Goal: Contribute content: Contribute content

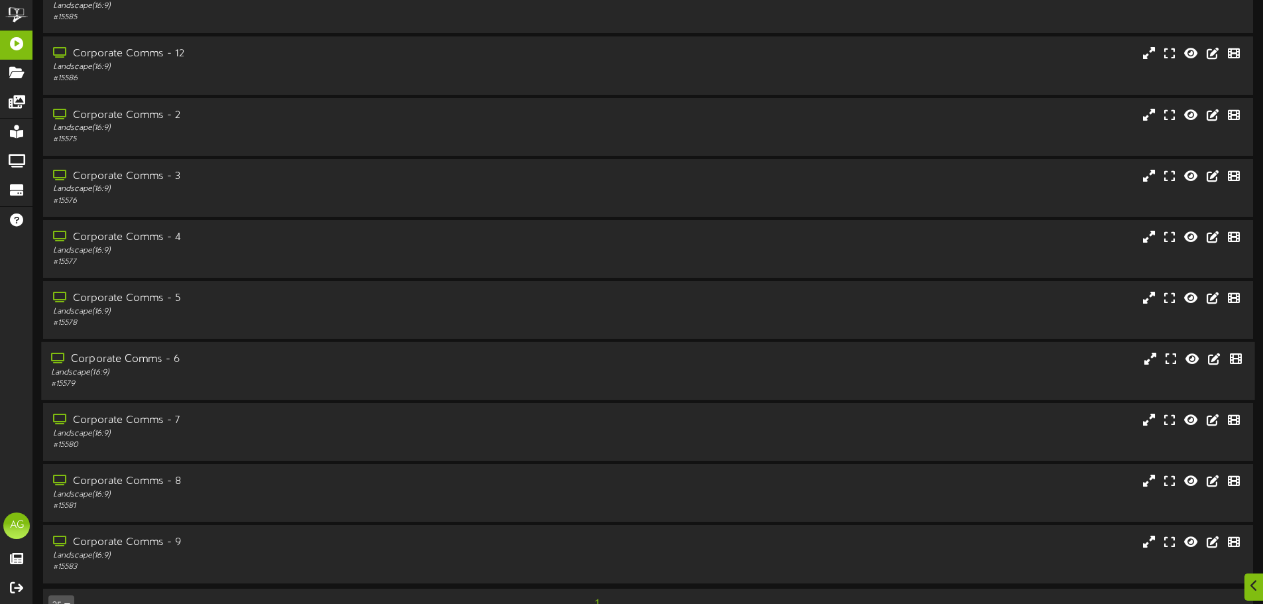
scroll to position [228, 0]
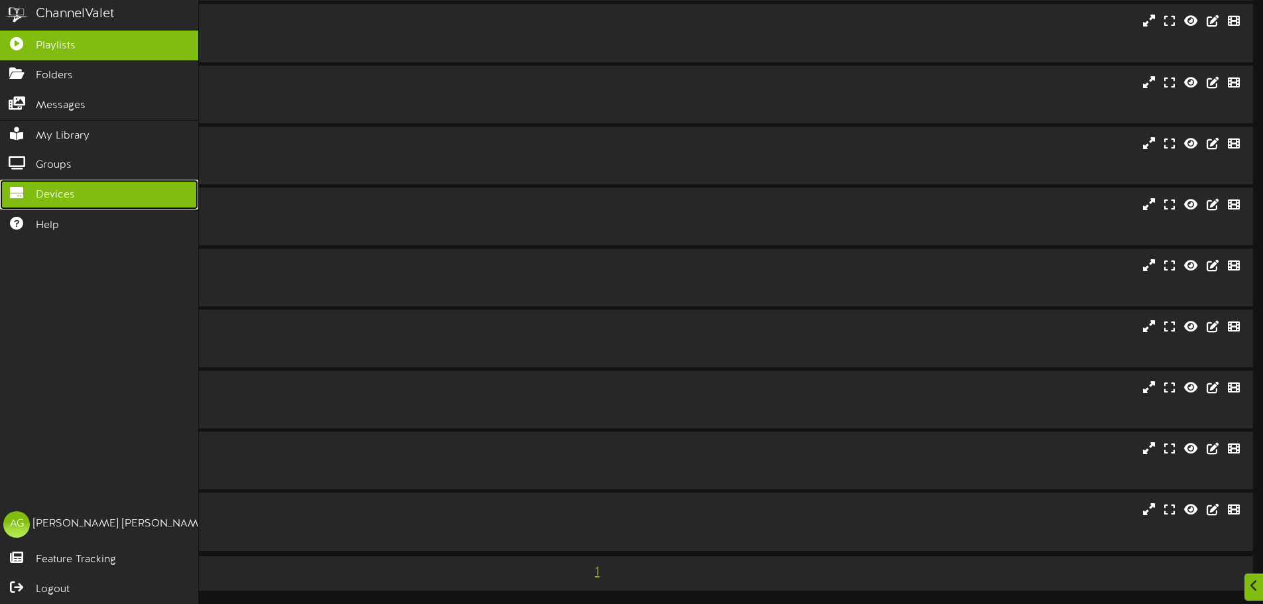
click at [15, 186] on icon at bounding box center [16, 191] width 33 height 10
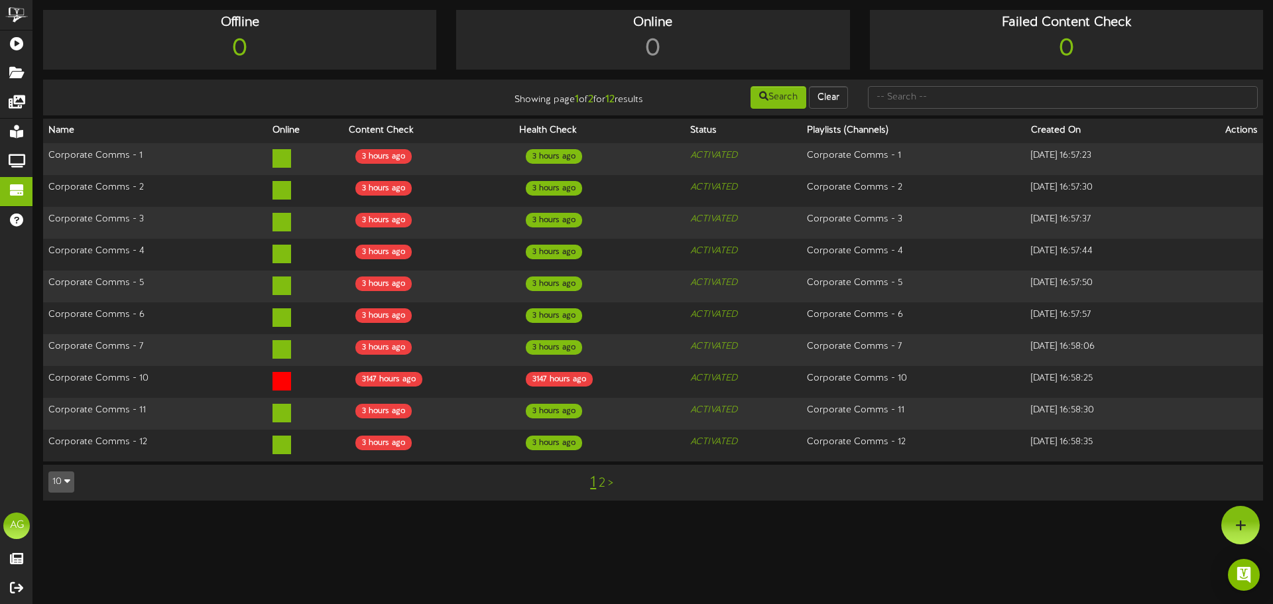
click at [600, 476] on link "2" at bounding box center [602, 483] width 7 height 15
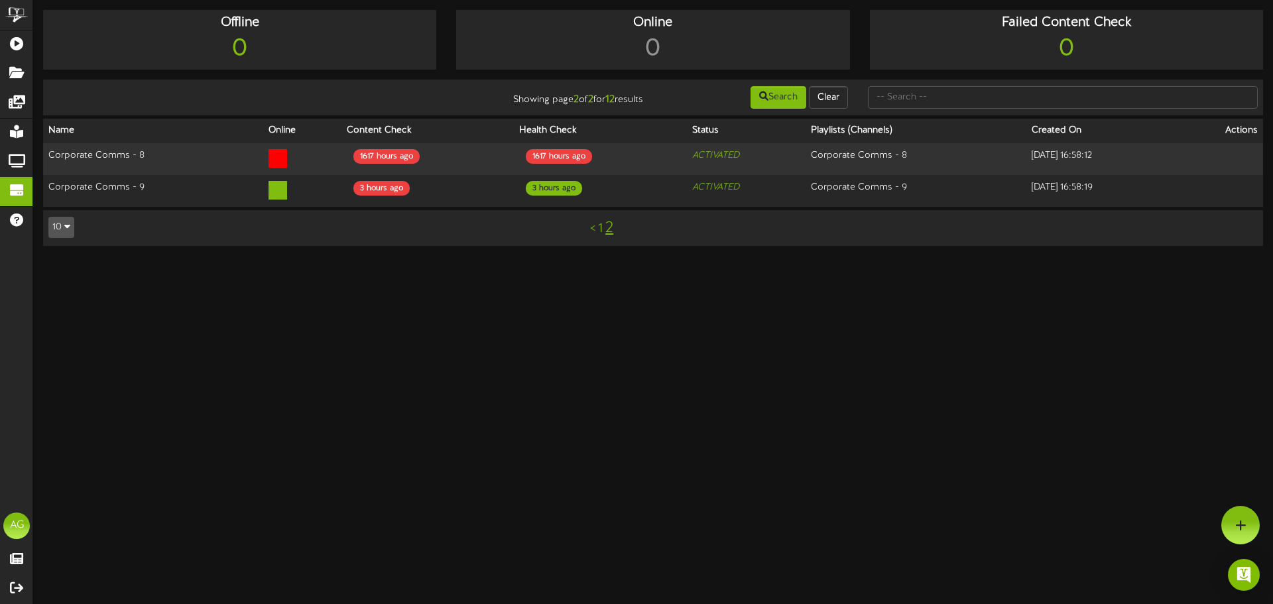
click at [601, 227] on link "1" at bounding box center [600, 228] width 5 height 15
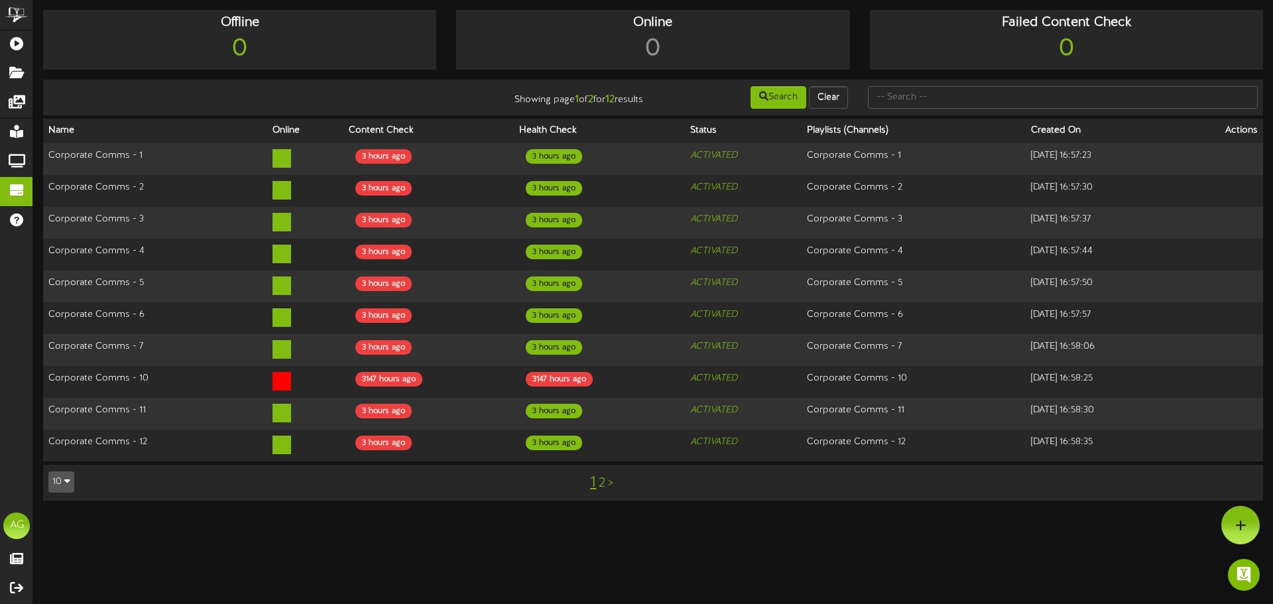
click at [602, 476] on link "2" at bounding box center [602, 483] width 7 height 15
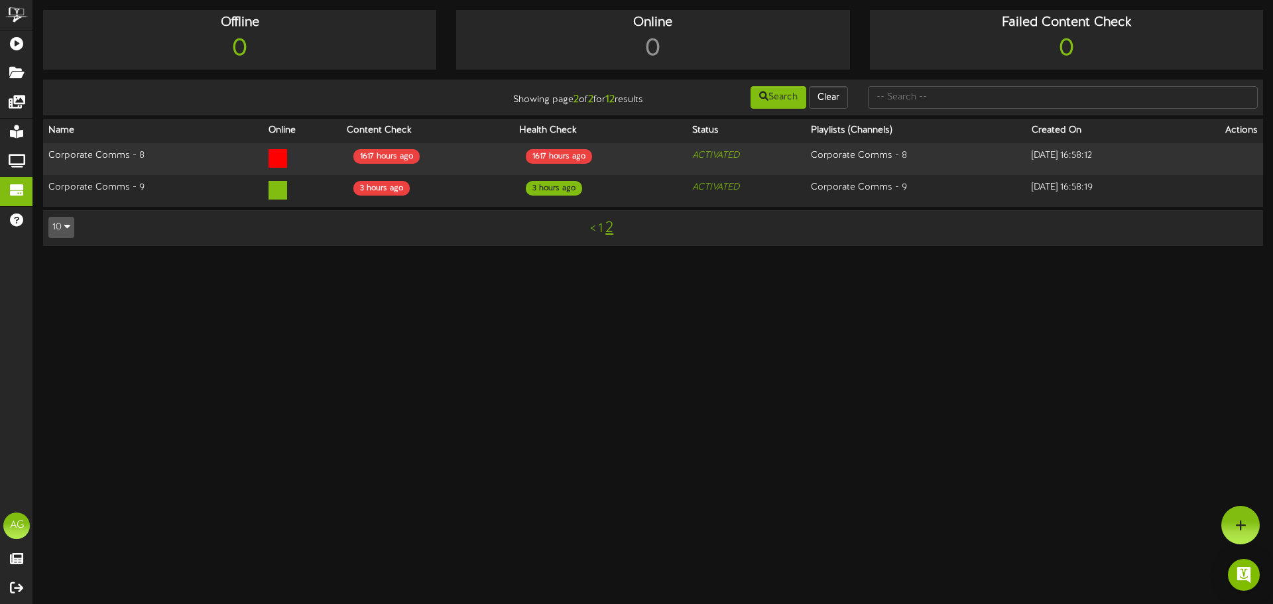
click at [592, 231] on link "<" at bounding box center [592, 228] width 5 height 15
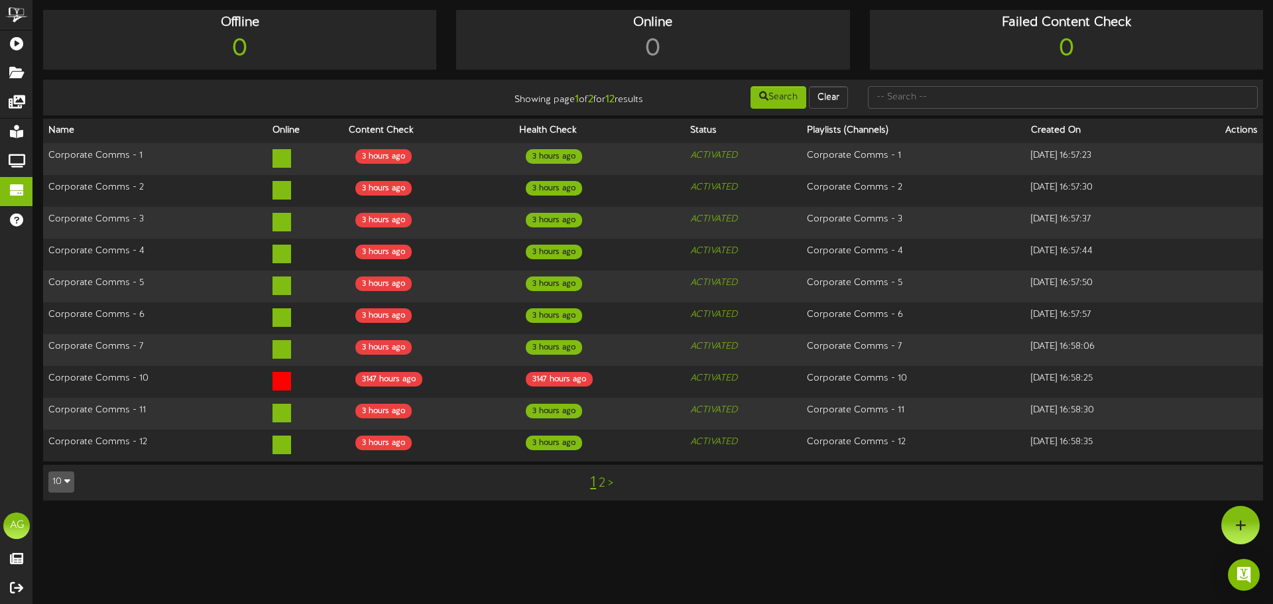
click at [73, 470] on div "10 5 10 25 50 100" at bounding box center [89, 482] width 102 height 24
click at [73, 471] on button "10" at bounding box center [61, 481] width 26 height 21
click at [52, 406] on div "25" at bounding box center [61, 416] width 25 height 20
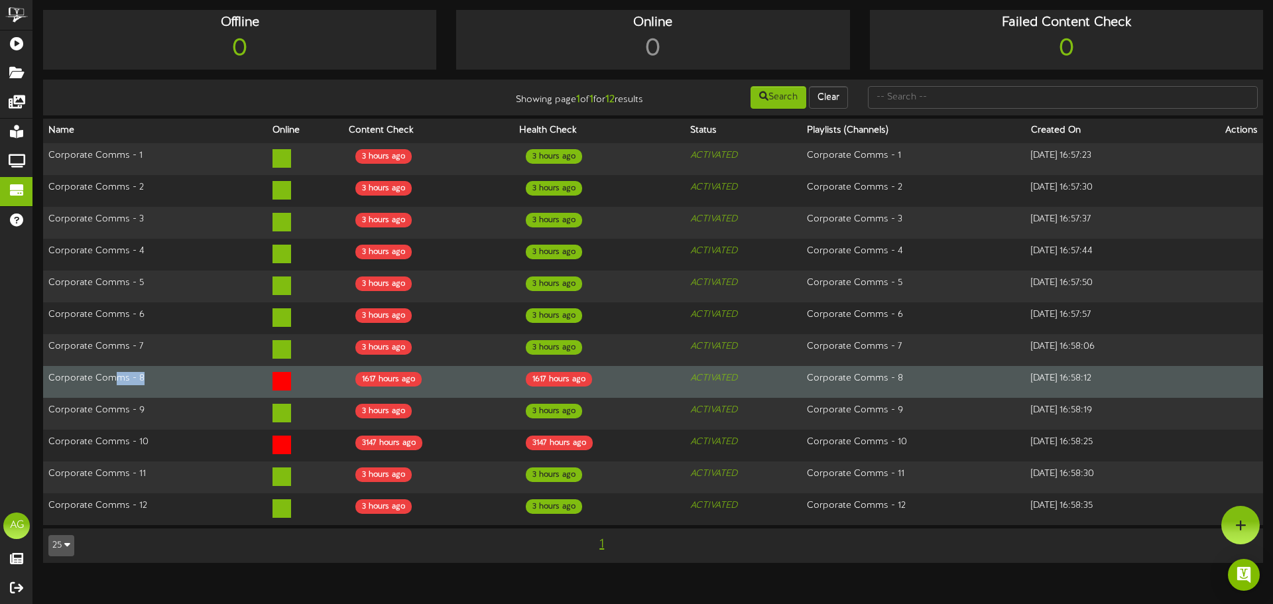
drag, startPoint x: 119, startPoint y: 369, endPoint x: 208, endPoint y: 361, distance: 88.6
click at [208, 366] on td "Corporate Comms - 8" at bounding box center [155, 382] width 224 height 32
click at [196, 380] on td "Corporate Comms - 8" at bounding box center [155, 382] width 224 height 32
click at [390, 372] on div "1617 hours ago" at bounding box center [388, 379] width 66 height 15
drag, startPoint x: 344, startPoint y: 370, endPoint x: 437, endPoint y: 366, distance: 92.9
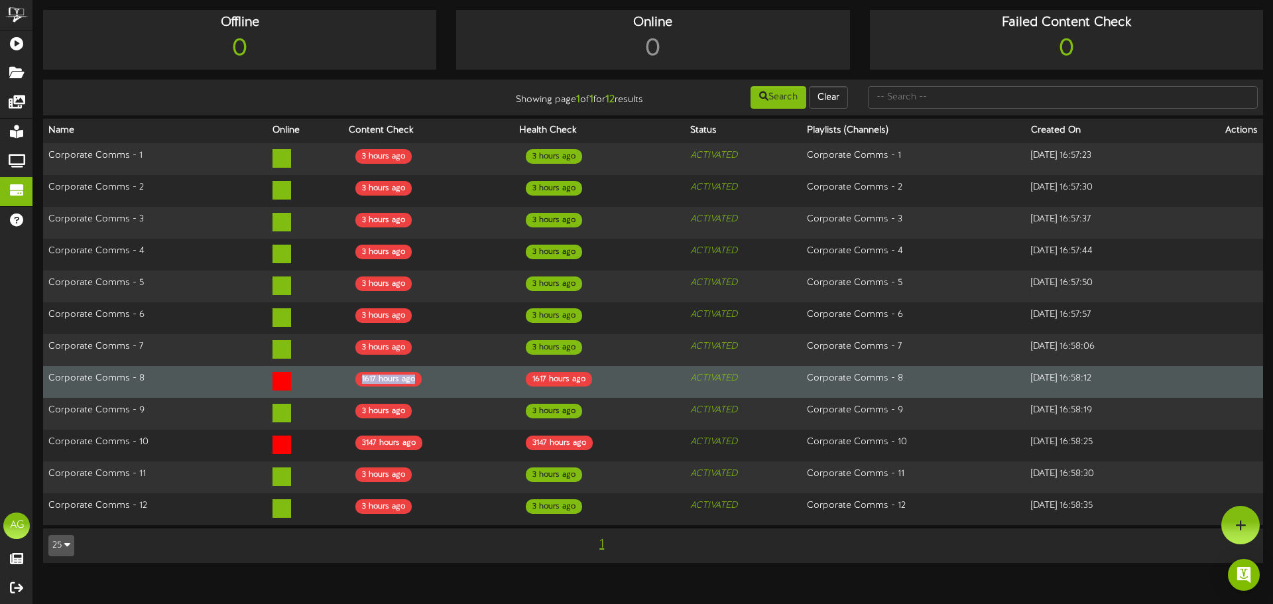
click at [425, 366] on td "1617 hours ago" at bounding box center [428, 382] width 170 height 32
click at [437, 366] on td "1617 hours ago" at bounding box center [428, 382] width 170 height 32
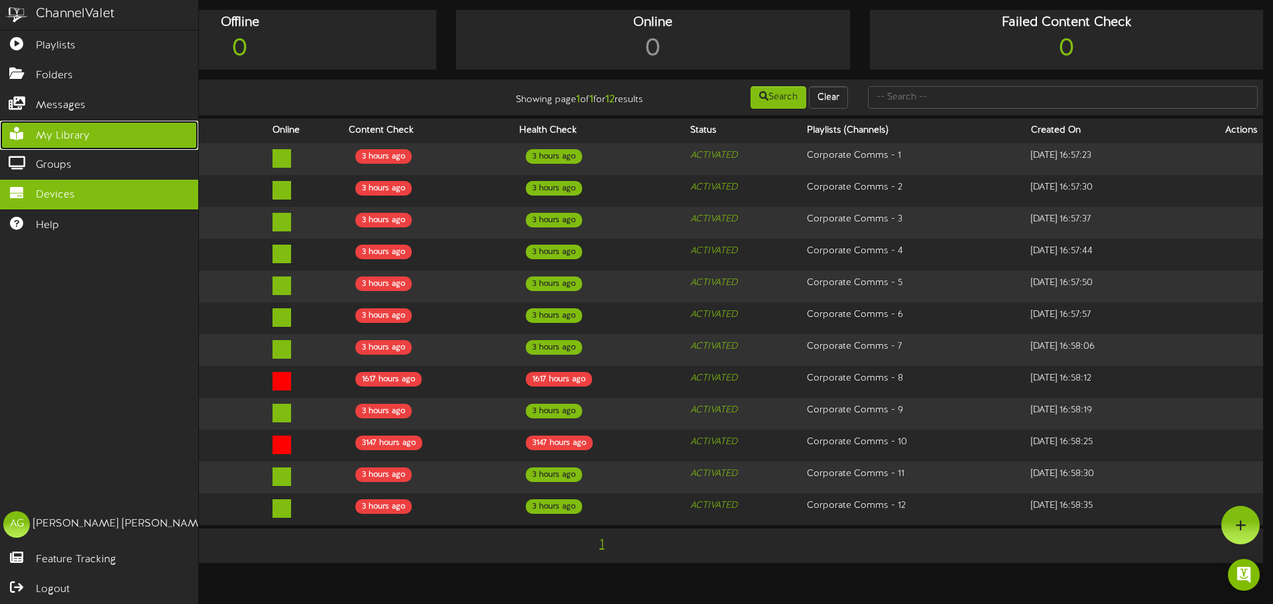
click at [10, 127] on icon at bounding box center [16, 132] width 33 height 10
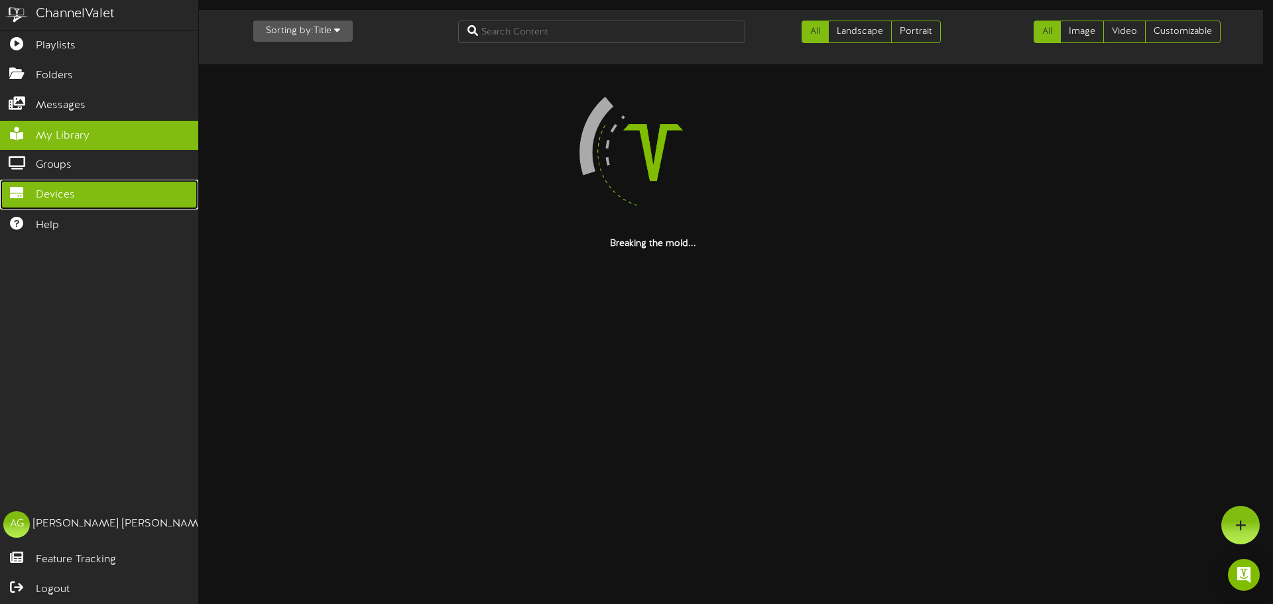
click at [31, 188] on icon at bounding box center [16, 191] width 33 height 10
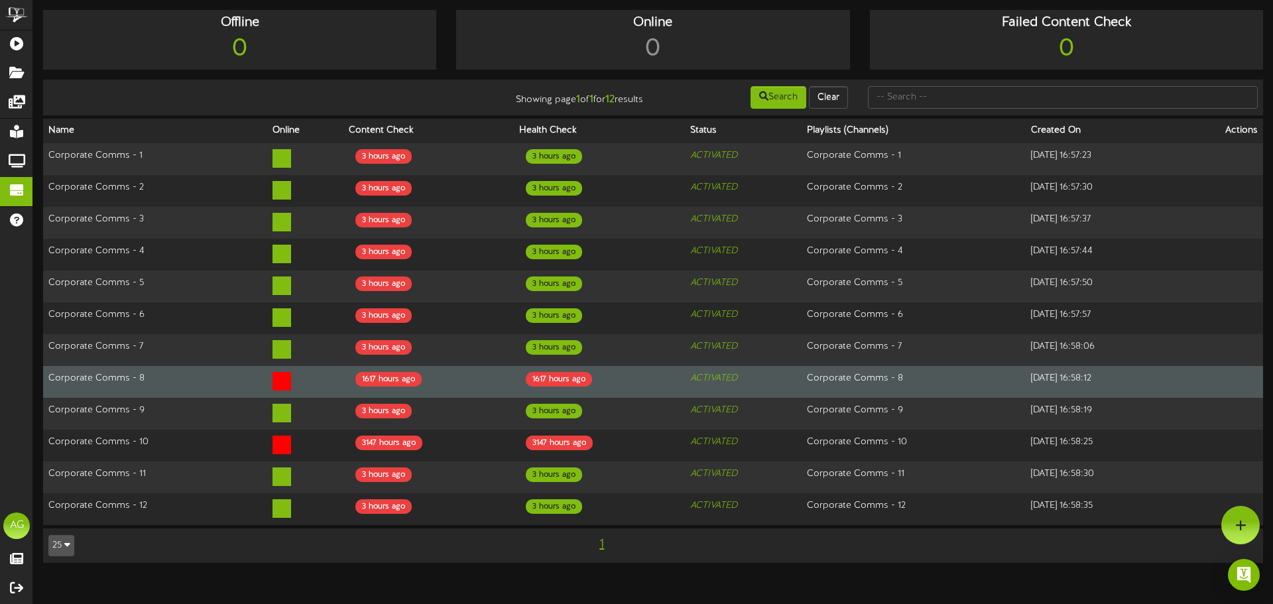
click at [273, 372] on icon at bounding box center [282, 381] width 19 height 19
click at [113, 377] on td "Corporate Comms - 8" at bounding box center [155, 382] width 224 height 32
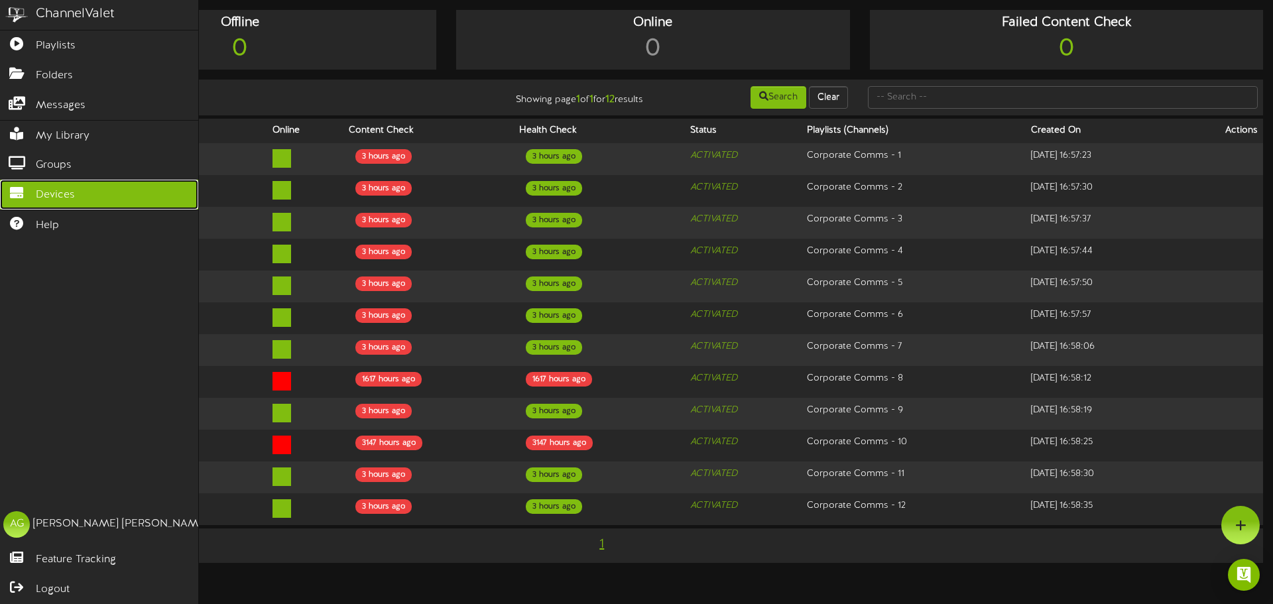
click at [32, 194] on link "Devices" at bounding box center [99, 195] width 198 height 30
click at [31, 186] on icon at bounding box center [16, 191] width 33 height 10
click at [60, 199] on span "Devices" at bounding box center [55, 195] width 39 height 15
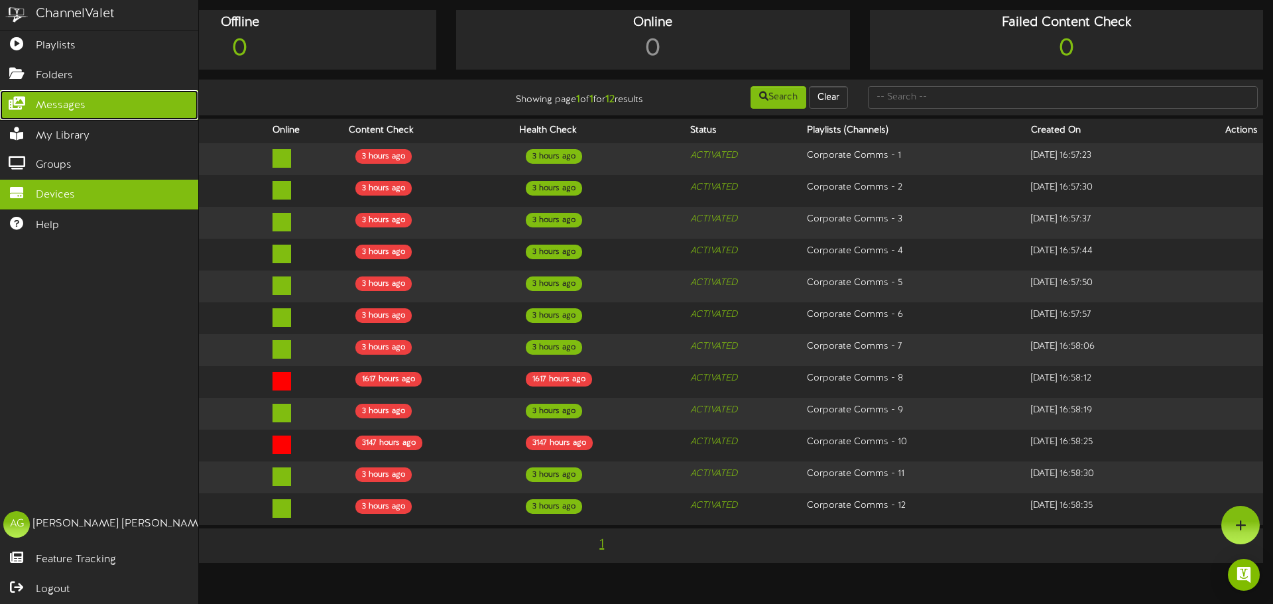
click at [62, 108] on span "Messages" at bounding box center [61, 105] width 50 height 15
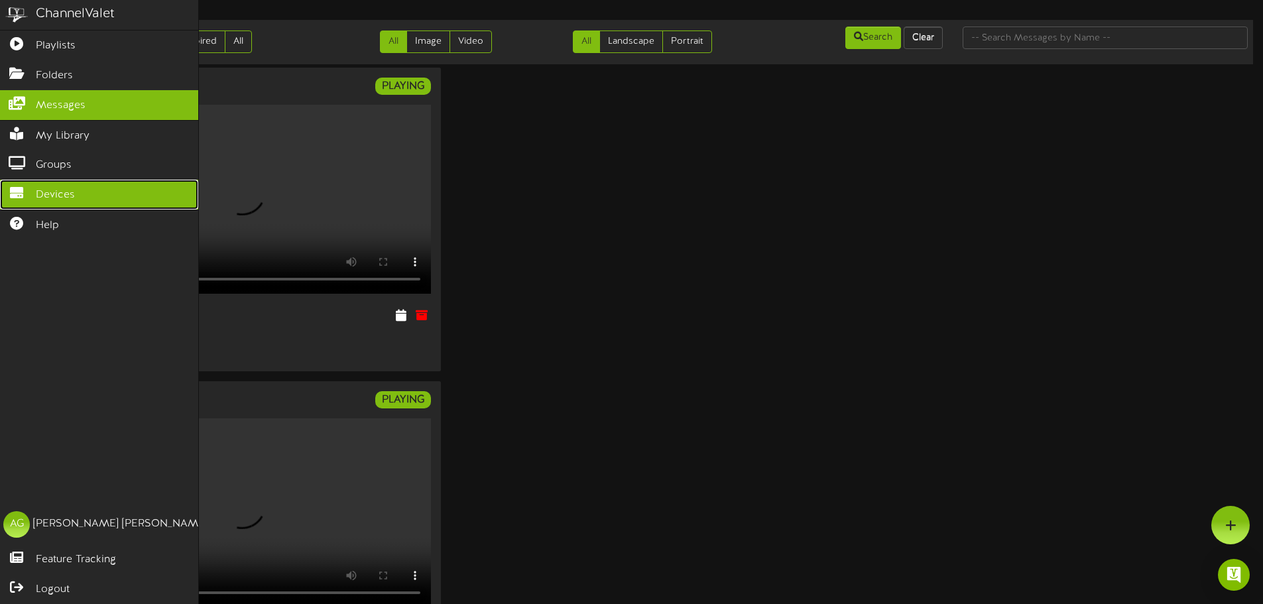
click at [69, 188] on span "Devices" at bounding box center [55, 195] width 39 height 15
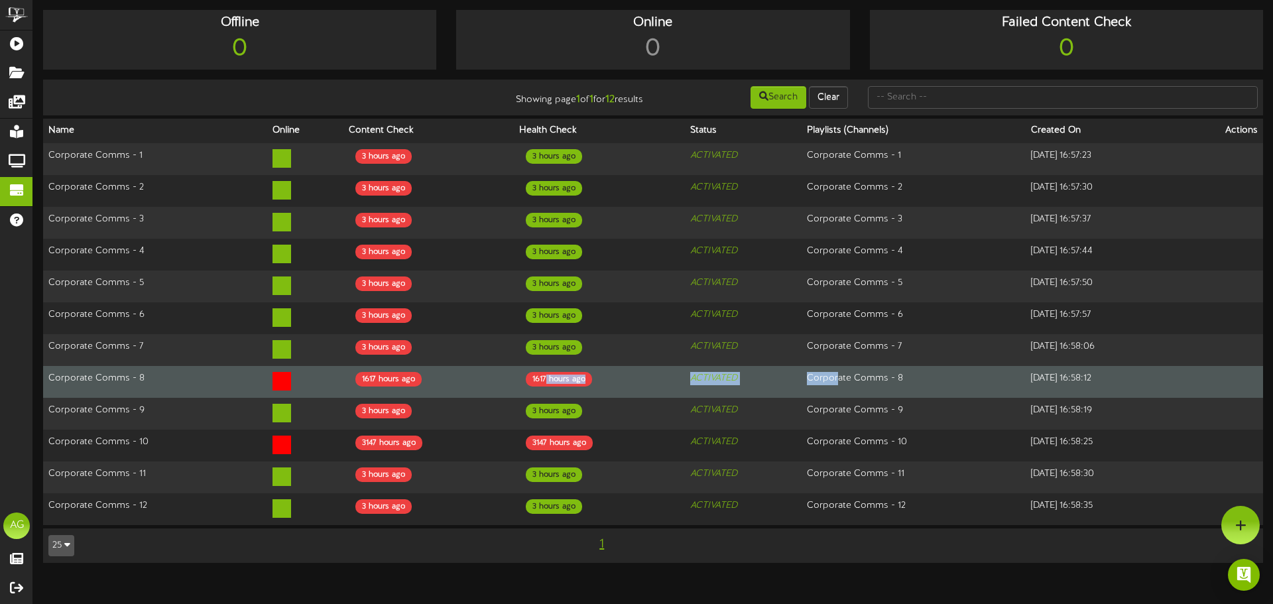
drag, startPoint x: 526, startPoint y: 365, endPoint x: 825, endPoint y: 374, distance: 298.5
click at [818, 374] on tr "Corporate Comms - 8 1617 hours ago 1617 hours ago ACTIVATED Corporate Comms - 8…" at bounding box center [653, 382] width 1220 height 32
click at [381, 374] on div "1617 hours ago" at bounding box center [388, 379] width 66 height 15
click at [381, 373] on div "1617 hours ago" at bounding box center [388, 379] width 66 height 15
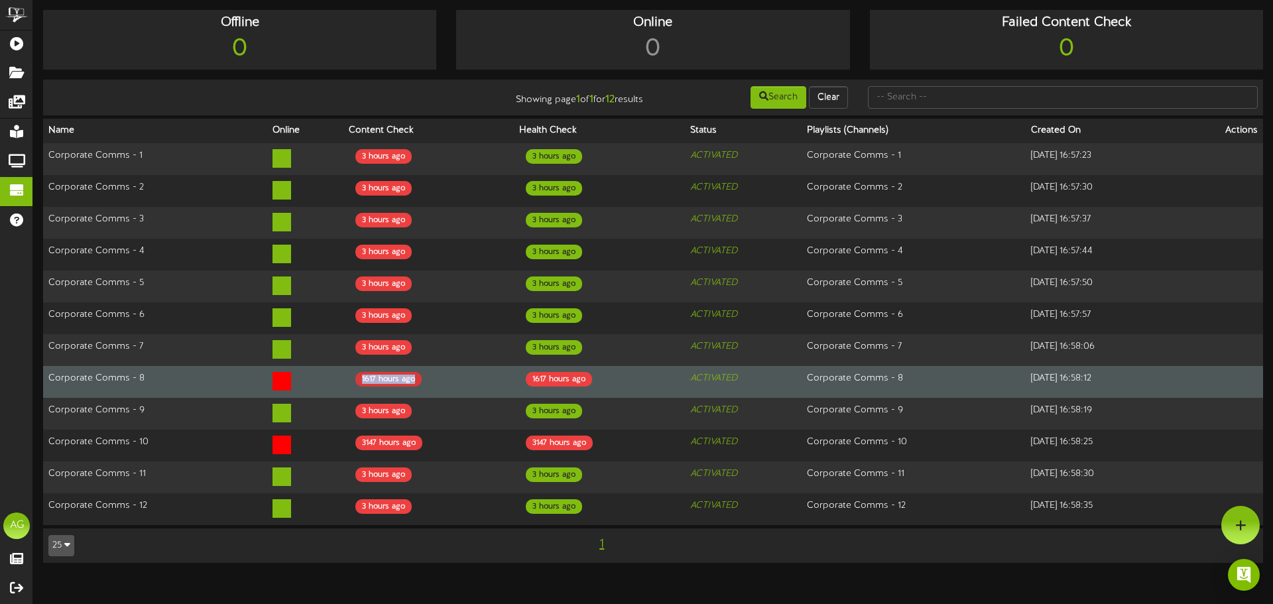
click at [382, 372] on div "1617 hours ago" at bounding box center [388, 379] width 66 height 15
click at [381, 372] on div "1617 hours ago" at bounding box center [388, 379] width 66 height 15
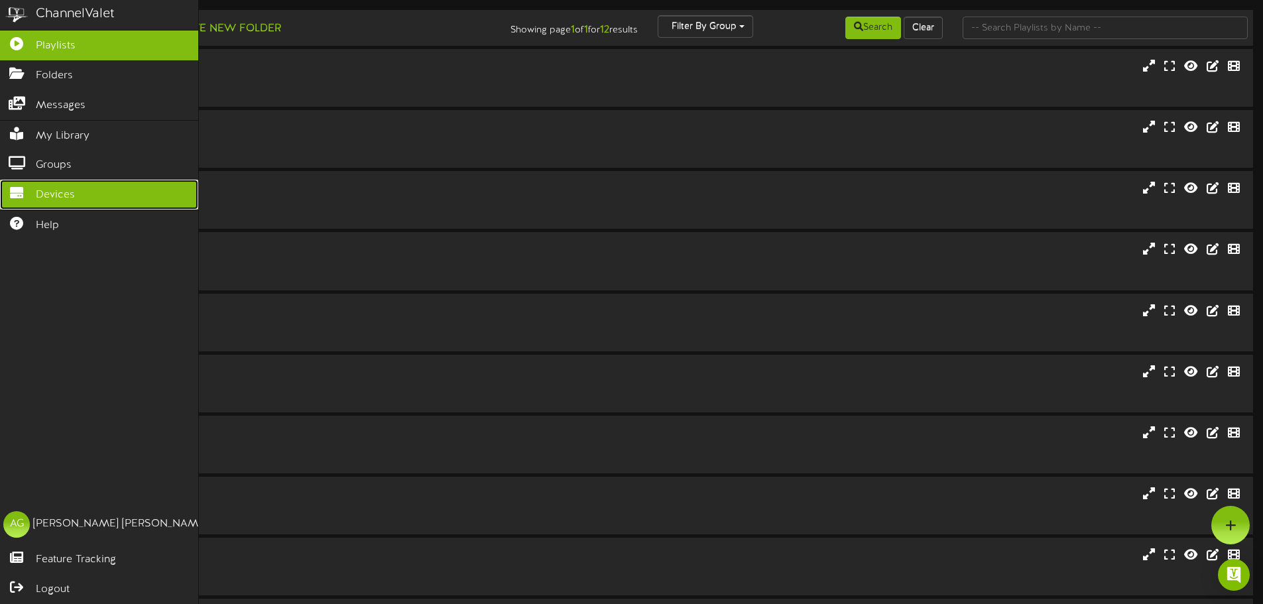
click at [14, 198] on link "Devices" at bounding box center [99, 195] width 198 height 30
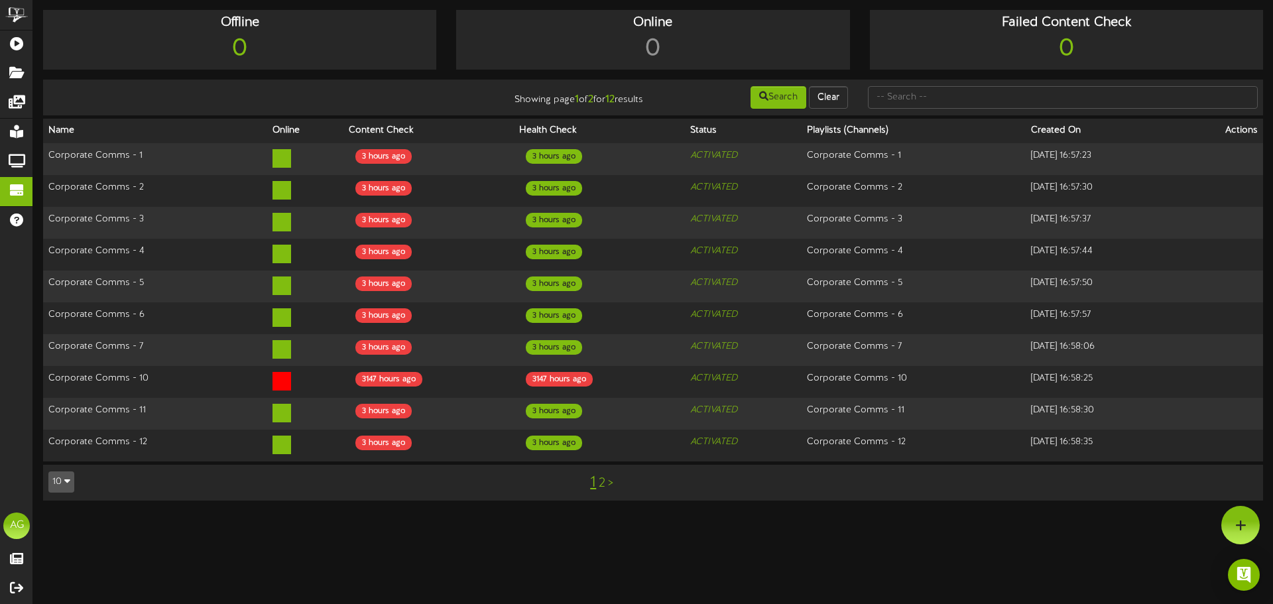
click at [60, 471] on button "10" at bounding box center [61, 481] width 26 height 21
click at [54, 406] on div "25" at bounding box center [61, 416] width 25 height 20
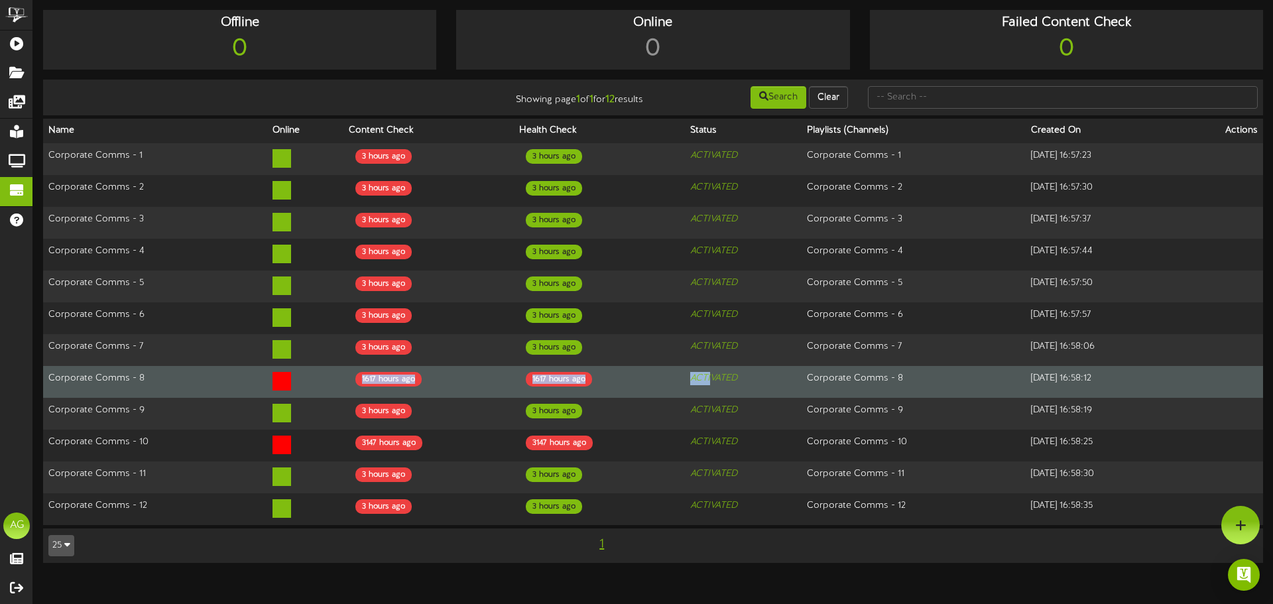
drag, startPoint x: 192, startPoint y: 373, endPoint x: 688, endPoint y: 365, distance: 496.0
click at [686, 366] on tr "Corporate Comms - 8 1617 hours ago 1617 hours ago ACTIVATED Corporate Comms - 8…" at bounding box center [653, 382] width 1220 height 32
click at [690, 373] on icon "ACTIVATED" at bounding box center [713, 378] width 47 height 10
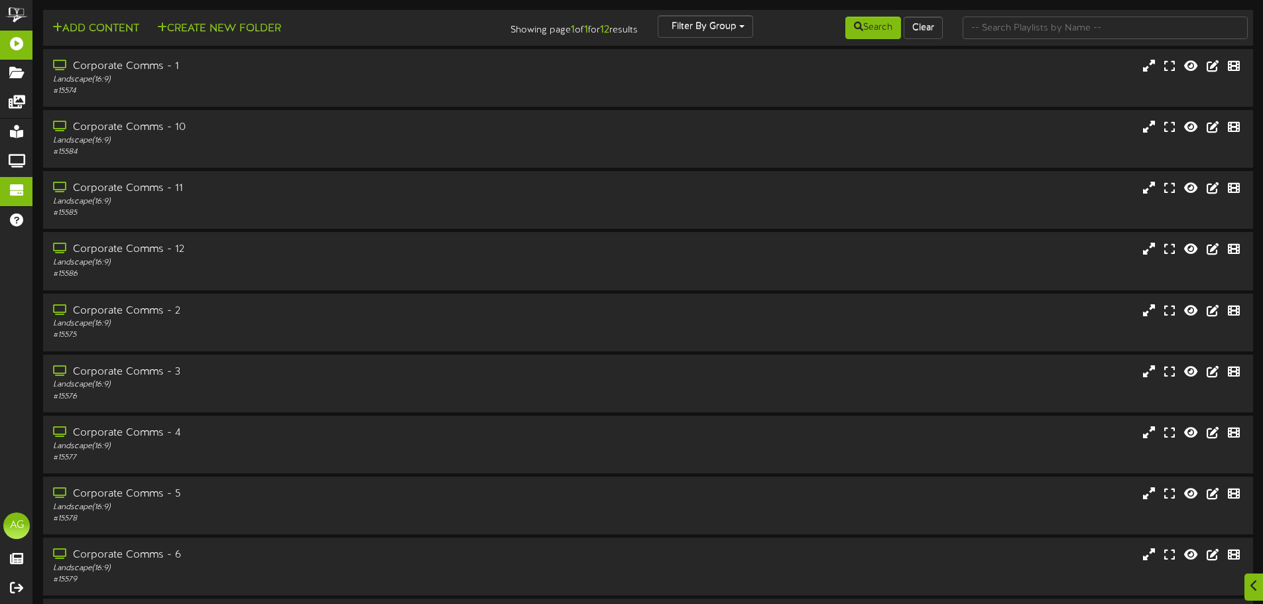
scroll to position [228, 0]
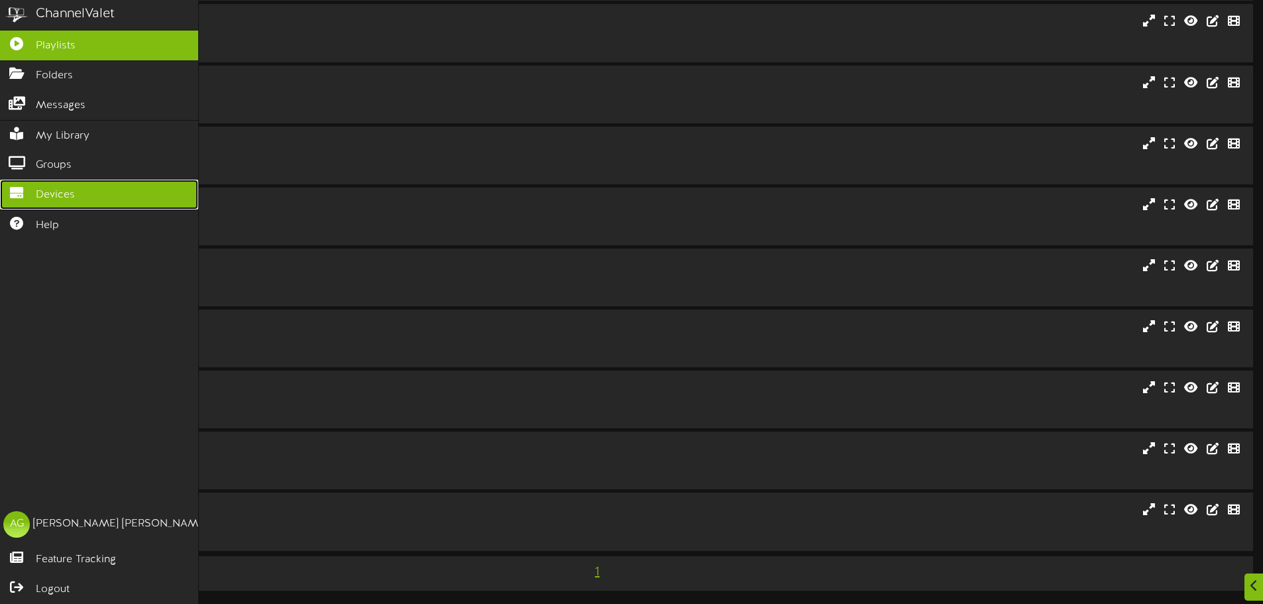
click at [16, 189] on icon at bounding box center [16, 191] width 33 height 10
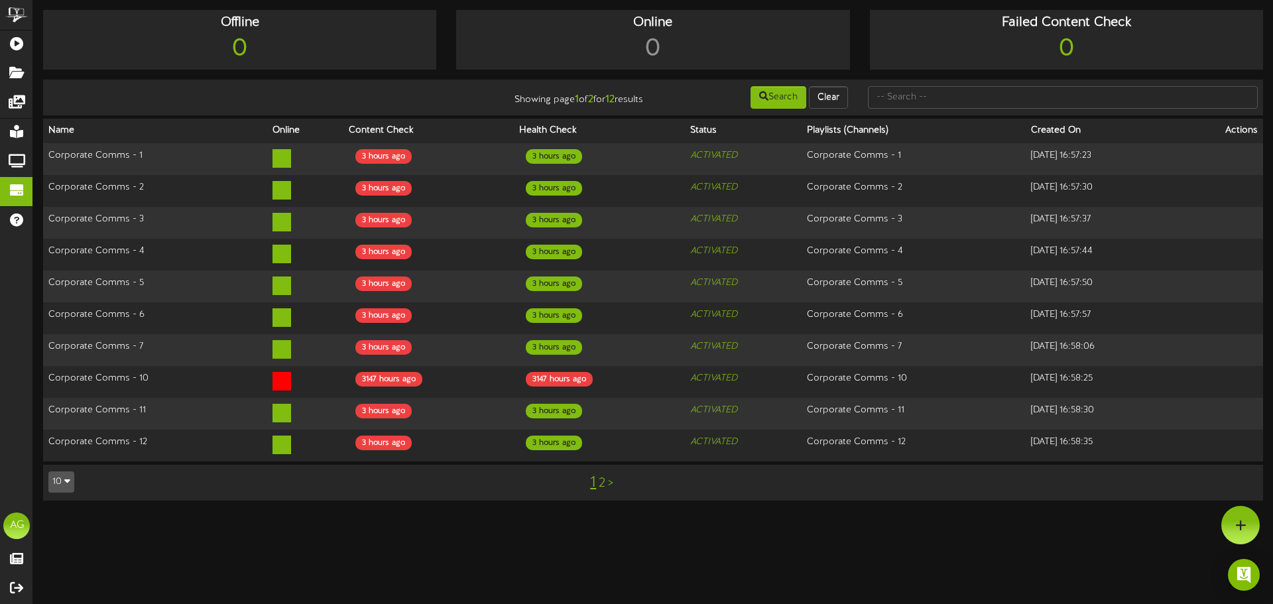
click at [62, 471] on button "10" at bounding box center [61, 481] width 26 height 21
click at [54, 410] on div "25" at bounding box center [61, 416] width 25 height 20
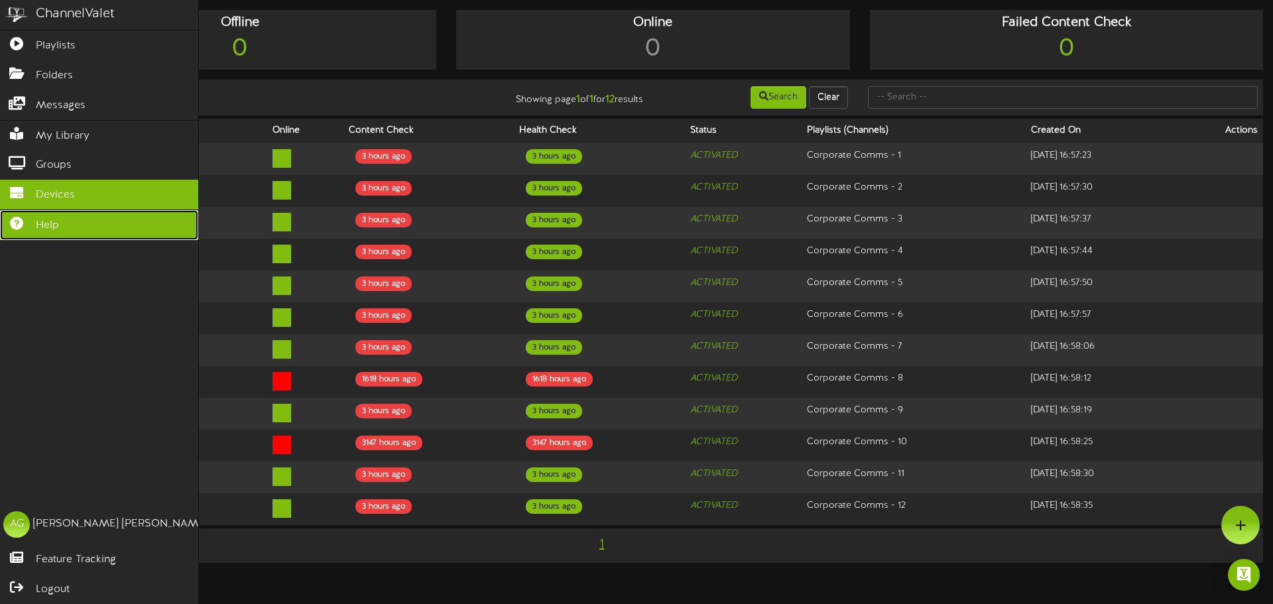
click at [59, 223] on link "Help" at bounding box center [99, 225] width 198 height 30
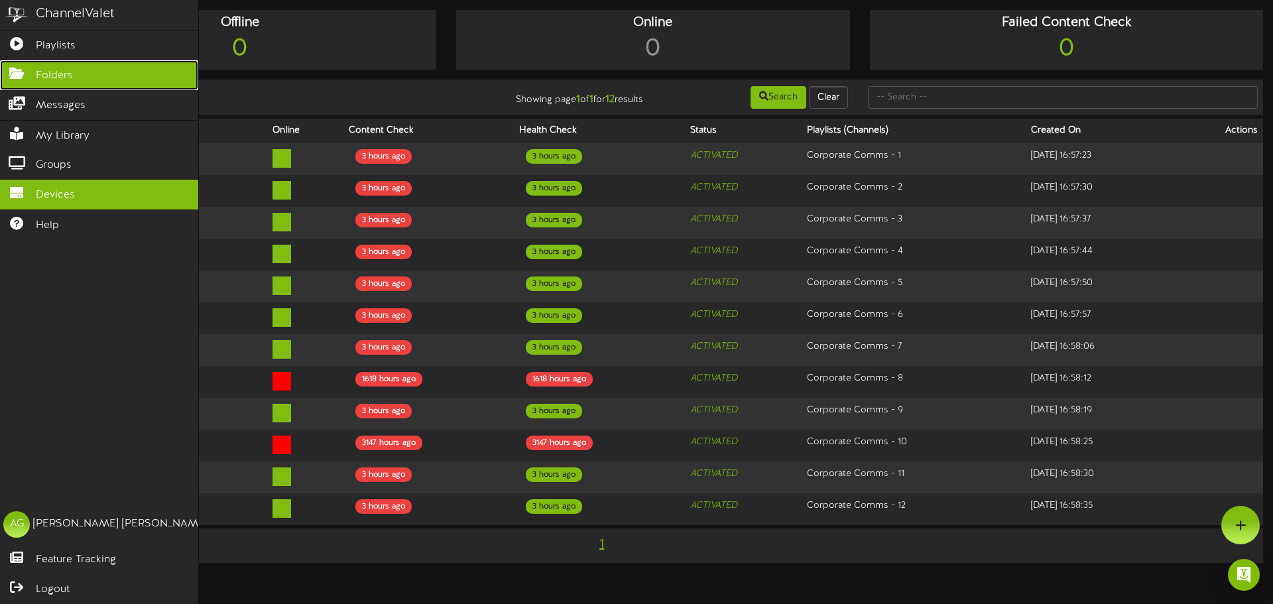
click at [21, 80] on link "Folders" at bounding box center [99, 75] width 198 height 30
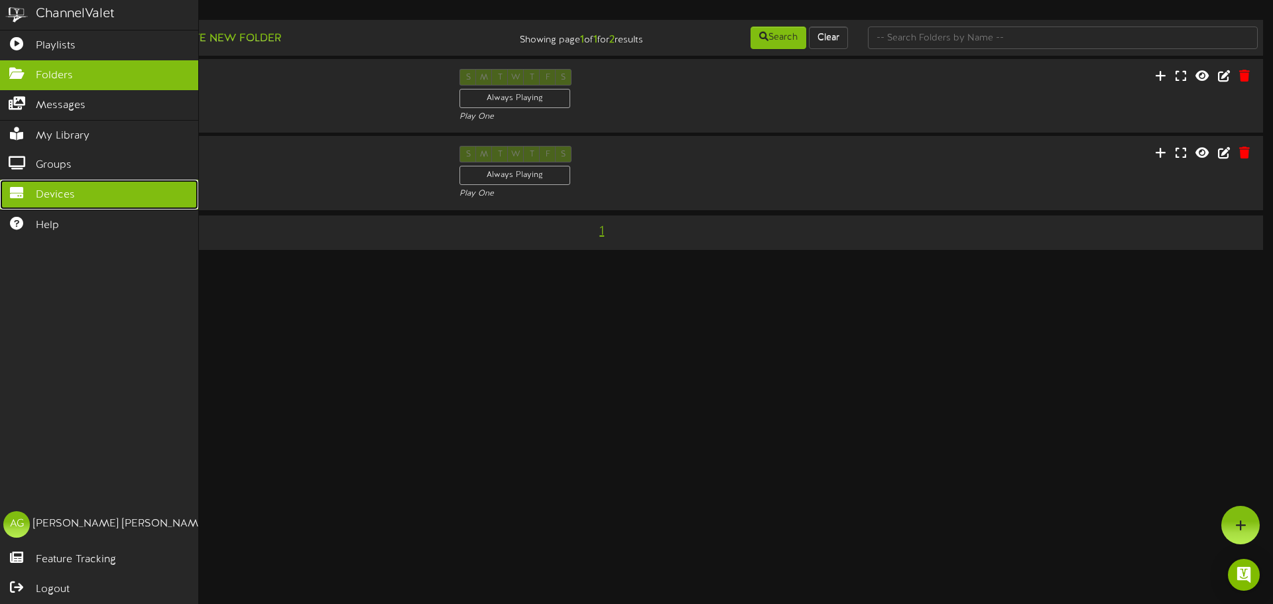
click at [12, 191] on icon at bounding box center [16, 191] width 33 height 10
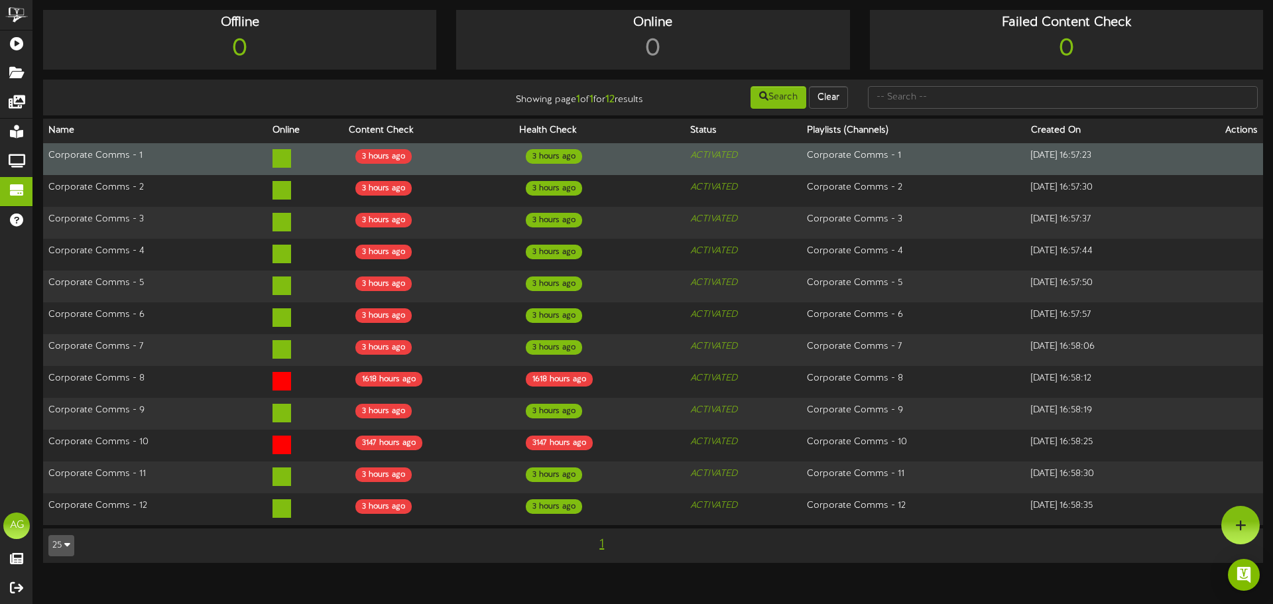
click at [93, 154] on td "Corporate Comms - 1" at bounding box center [155, 159] width 224 height 32
click at [111, 153] on td "Corporate Comms - 1" at bounding box center [155, 159] width 224 height 32
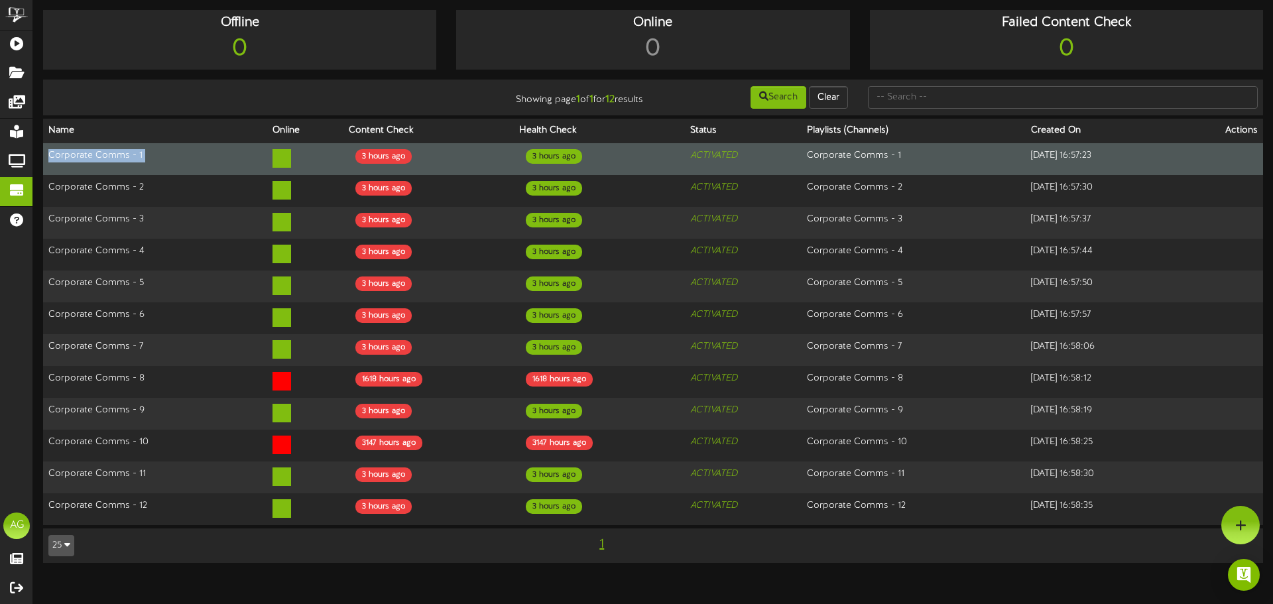
click at [111, 153] on td "Corporate Comms - 1" at bounding box center [155, 159] width 224 height 32
click at [110, 153] on td "Corporate Comms - 1" at bounding box center [155, 159] width 224 height 32
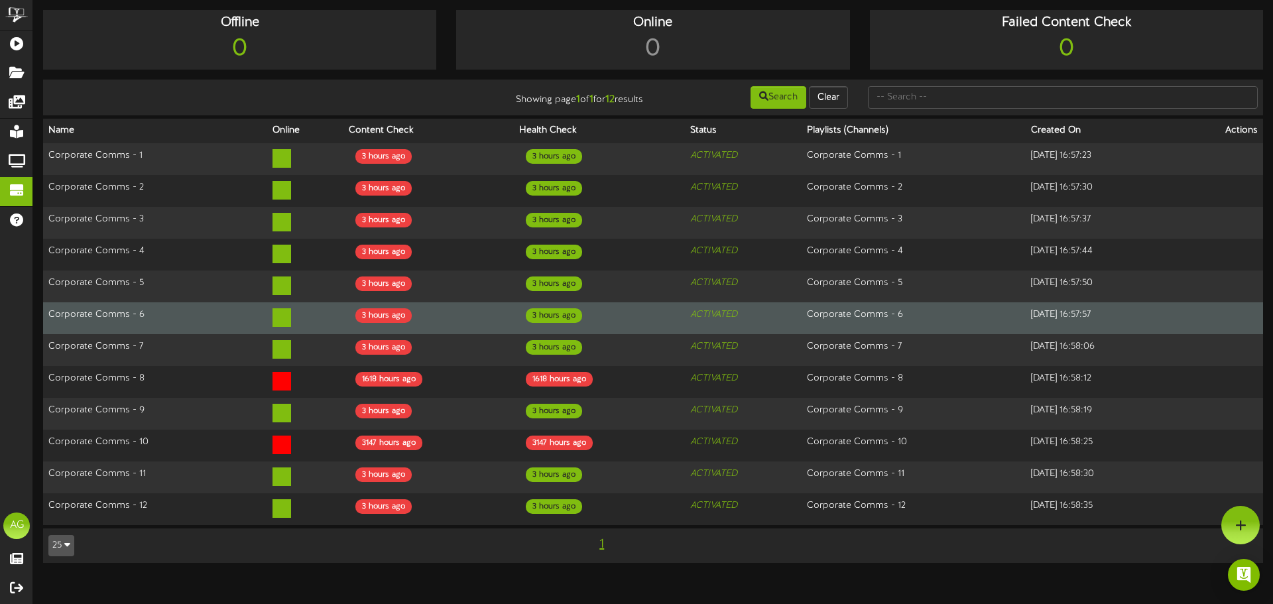
drag, startPoint x: 129, startPoint y: 290, endPoint x: 131, endPoint y: 307, distance: 16.7
click at [129, 291] on td "Corporate Comms - 5" at bounding box center [155, 287] width 224 height 32
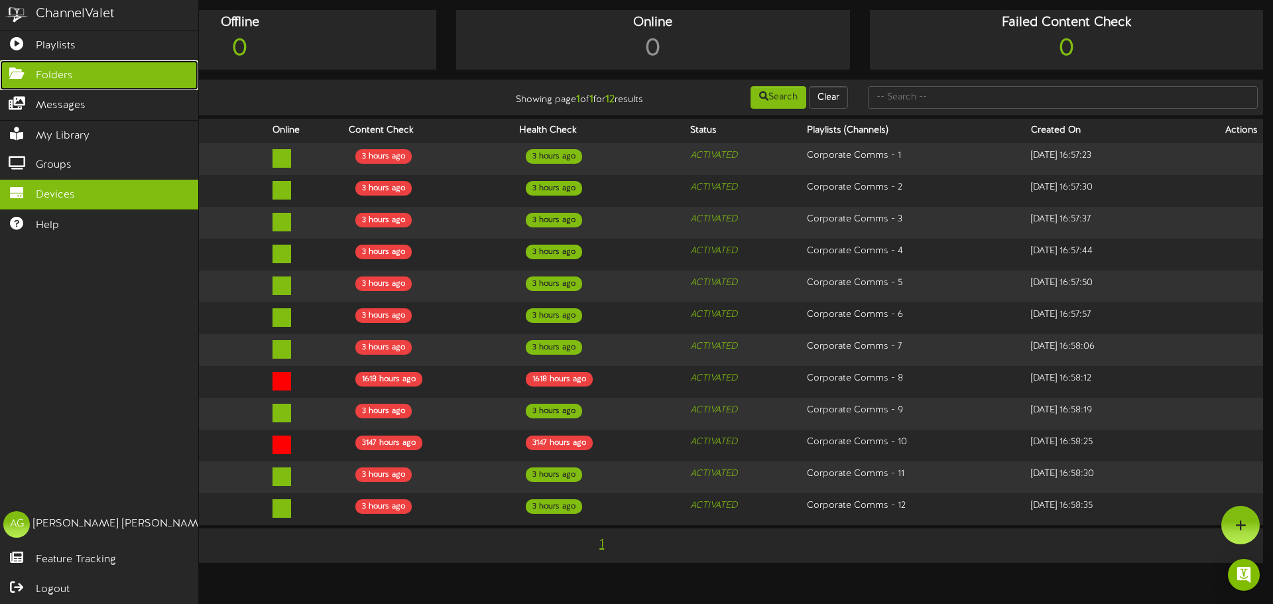
click at [17, 75] on icon at bounding box center [16, 72] width 33 height 10
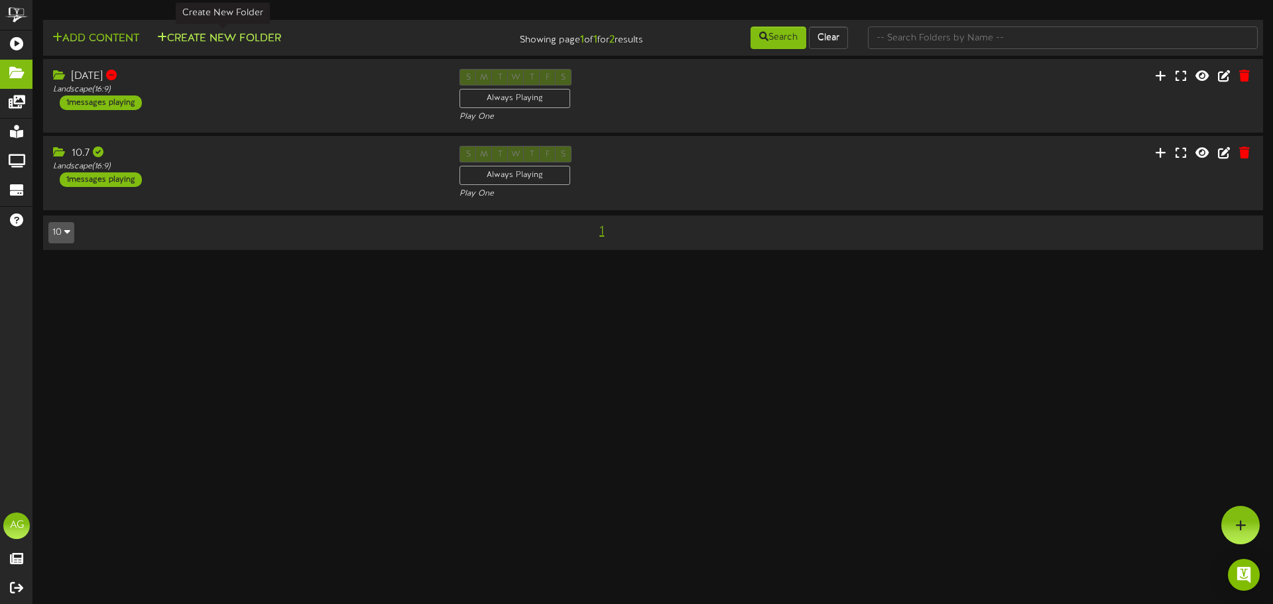
click at [217, 42] on button "Create New Folder" at bounding box center [219, 39] width 132 height 17
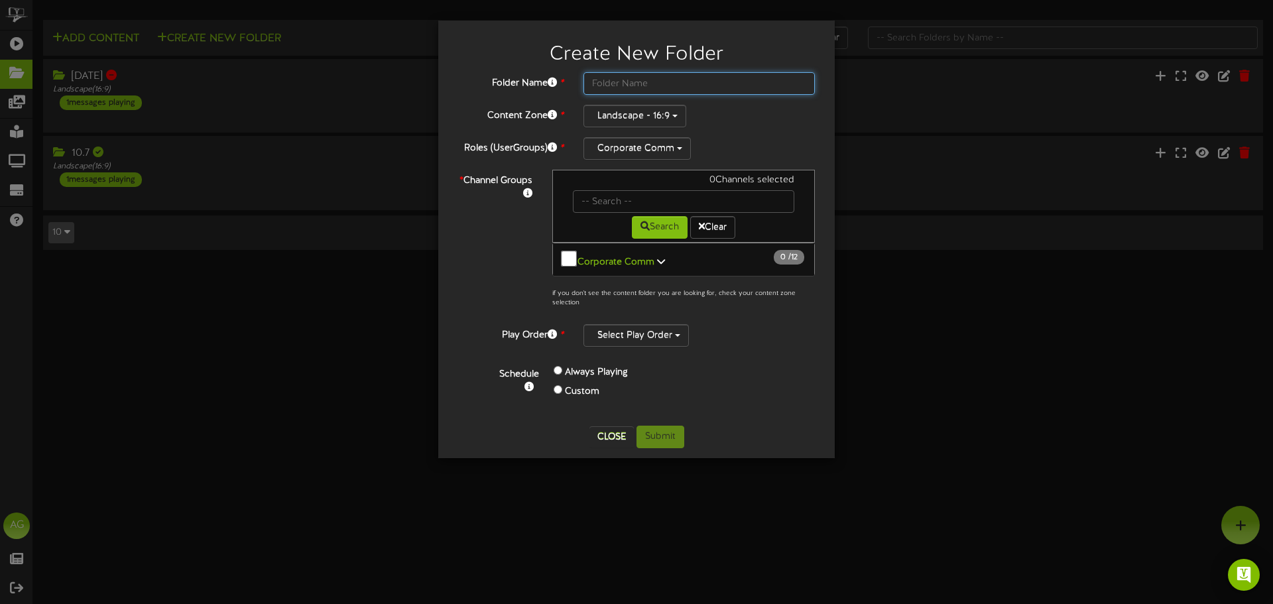
click at [649, 86] on input "text" at bounding box center [698, 83] width 231 height 23
type input "[DATE]"
click at [560, 260] on button "Corporate Comm 0 / 12" at bounding box center [683, 260] width 263 height 34
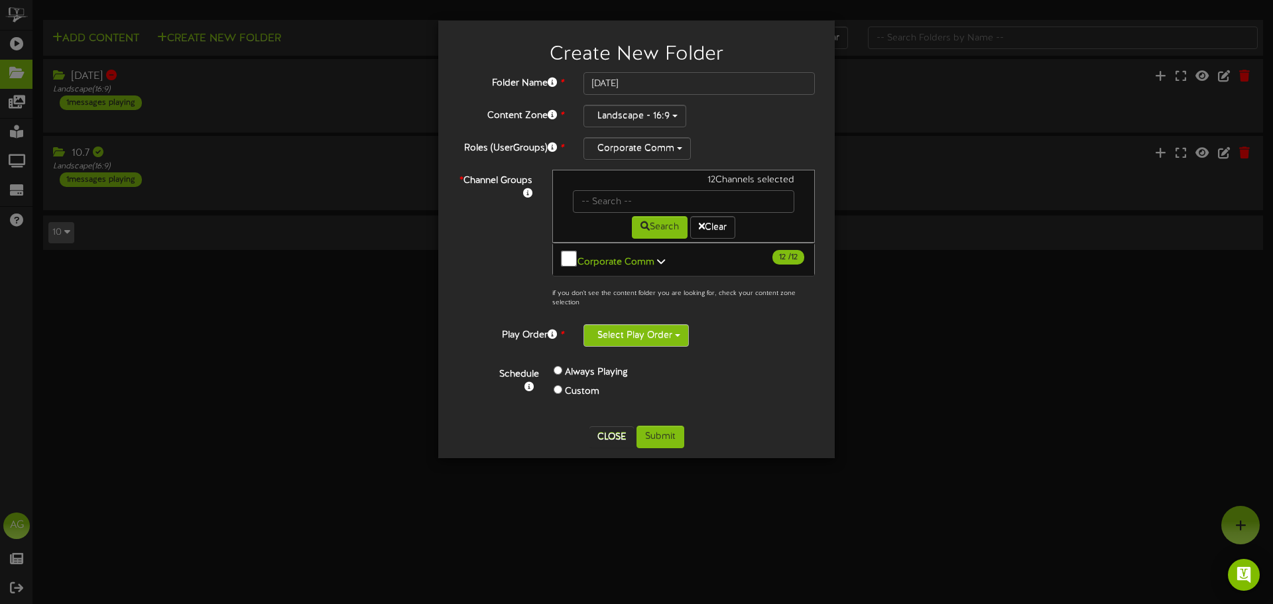
click at [639, 339] on button "Select Play Order" at bounding box center [635, 335] width 105 height 23
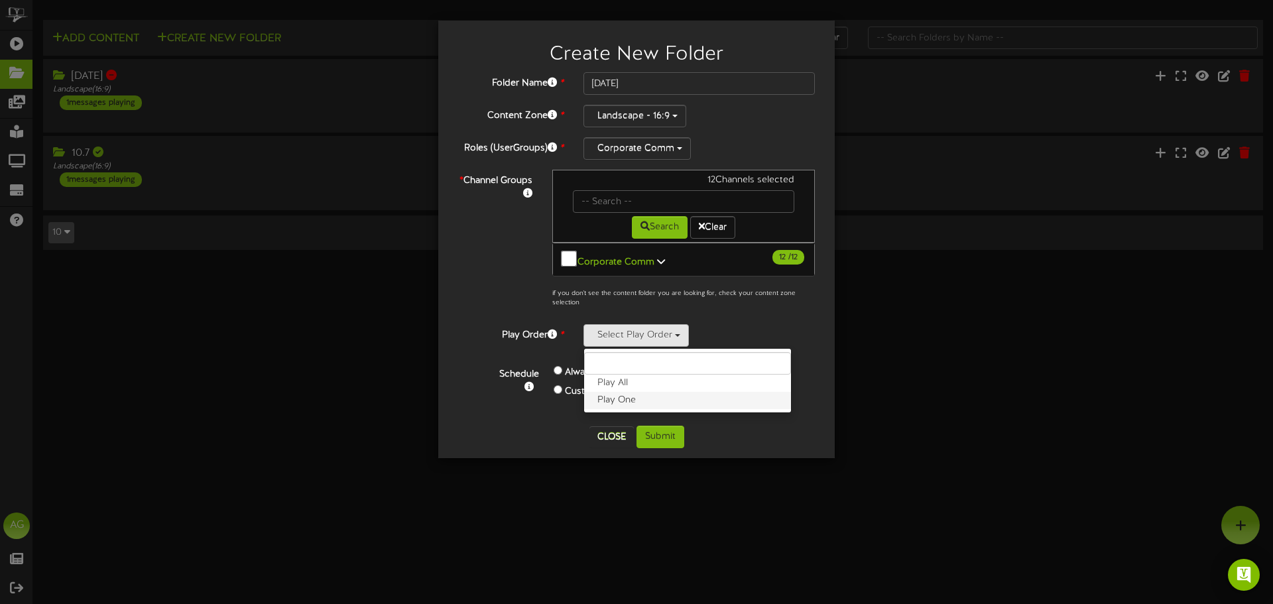
click at [613, 392] on label "Play One" at bounding box center [687, 400] width 207 height 17
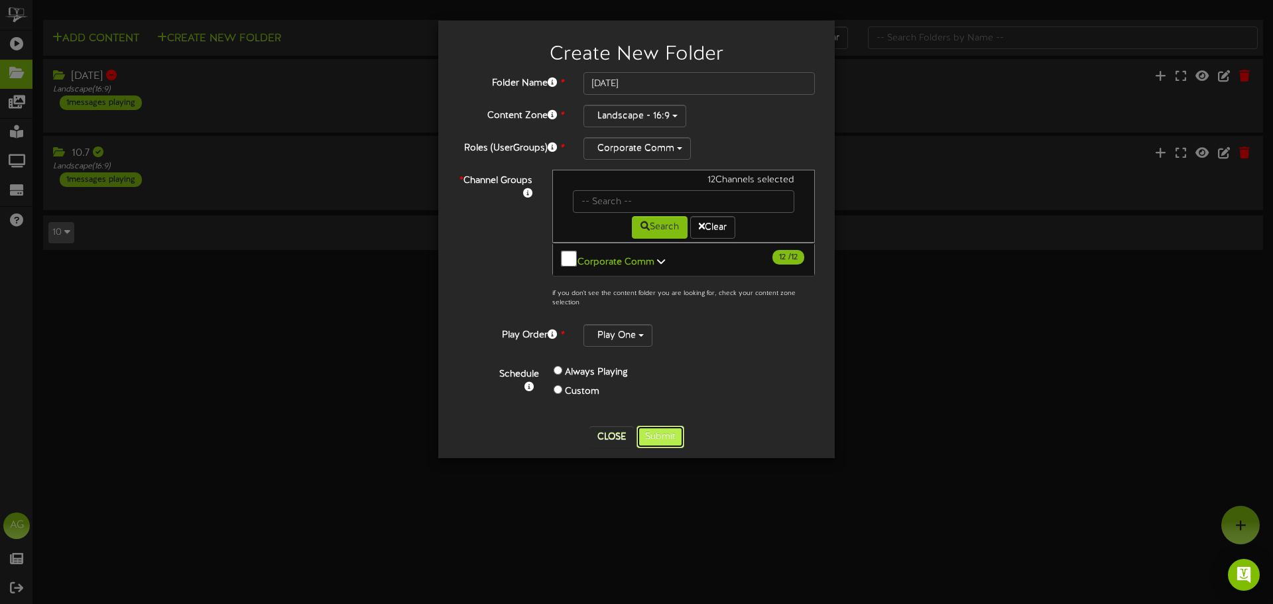
click at [664, 436] on button "Submit" at bounding box center [661, 437] width 48 height 23
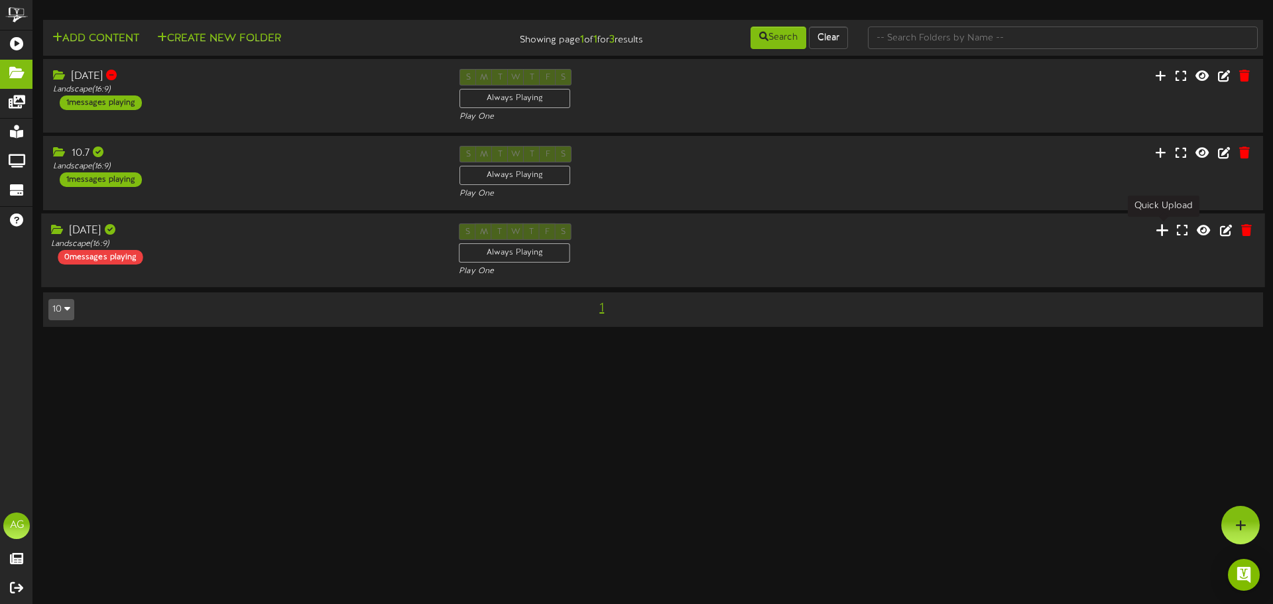
click at [1164, 232] on icon at bounding box center [1162, 229] width 13 height 15
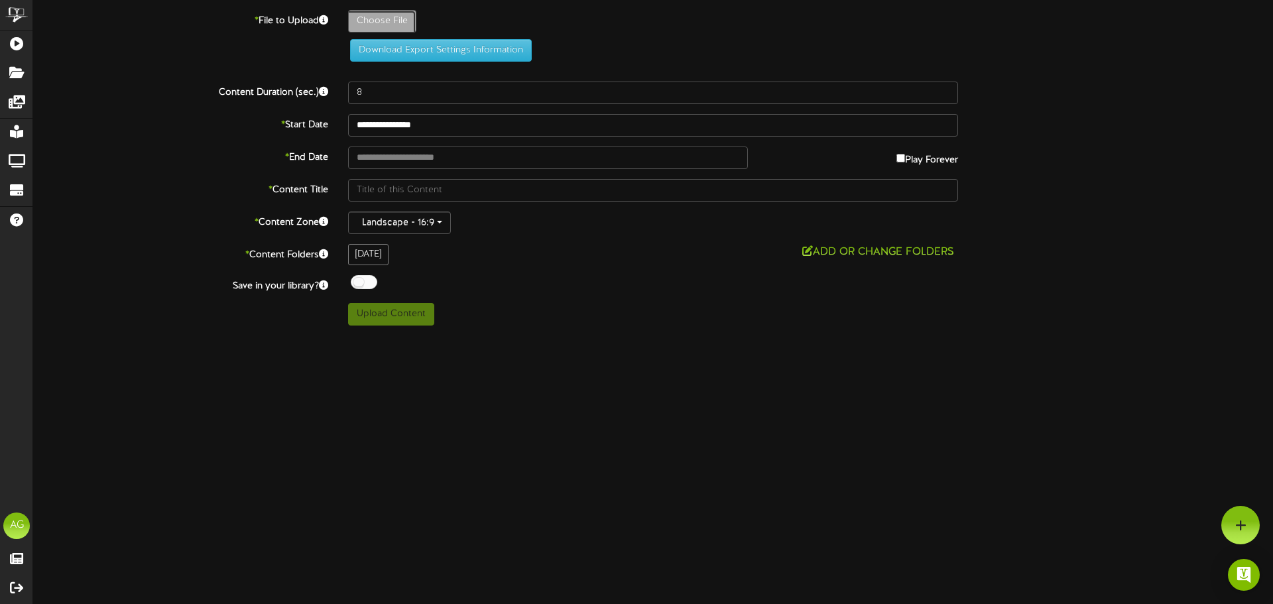
type input "**********"
type input "FTCTV10142025"
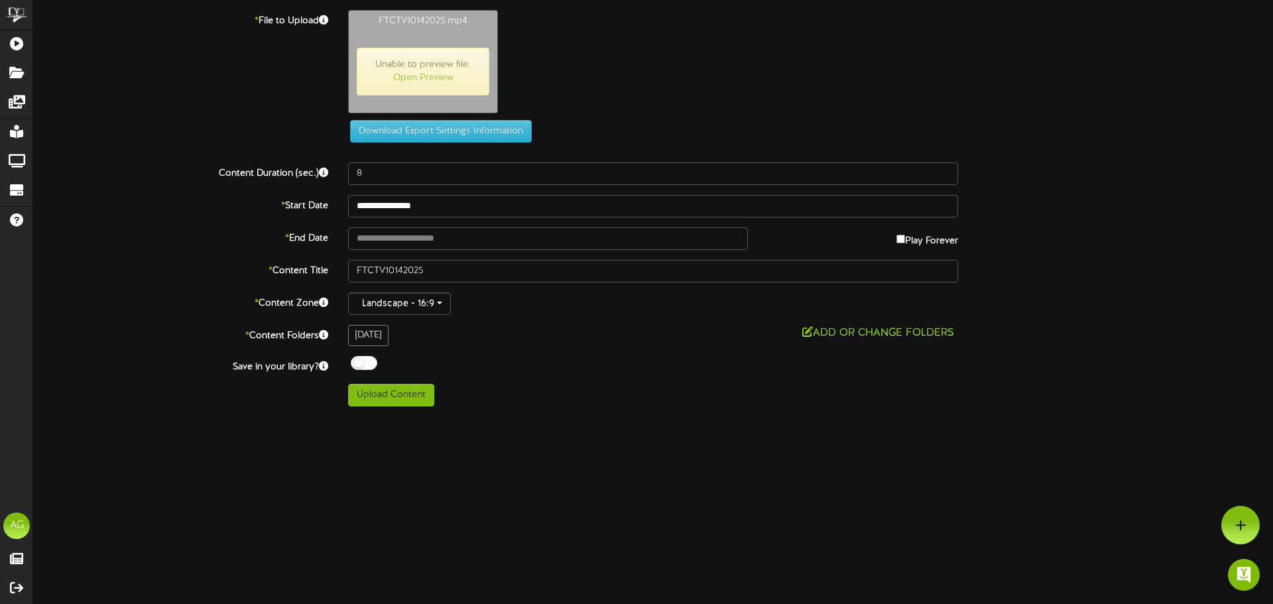
type input "1345"
drag, startPoint x: 367, startPoint y: 434, endPoint x: 390, endPoint y: 428, distance: 24.0
click at [367, 416] on html "ChannelValet Playlists Folders Messages My Library Groups Devices Help AG Ashle…" at bounding box center [636, 208] width 1273 height 416
click at [416, 395] on button "Upload Content" at bounding box center [391, 395] width 86 height 23
type input "**********"
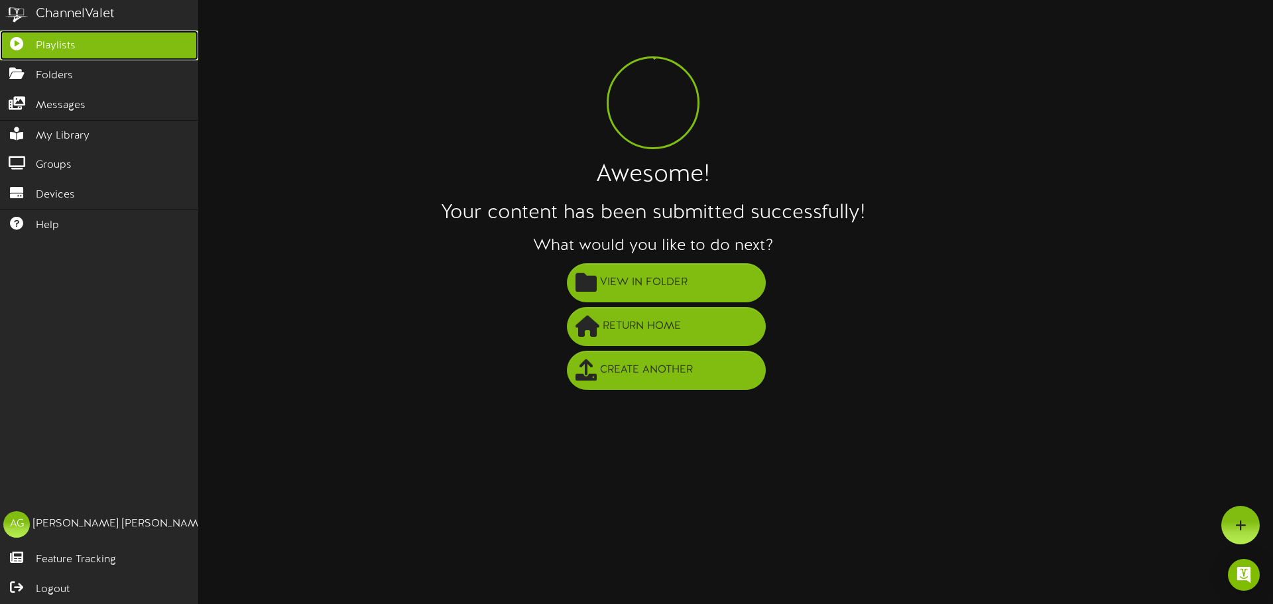
click at [26, 44] on icon at bounding box center [16, 42] width 33 height 10
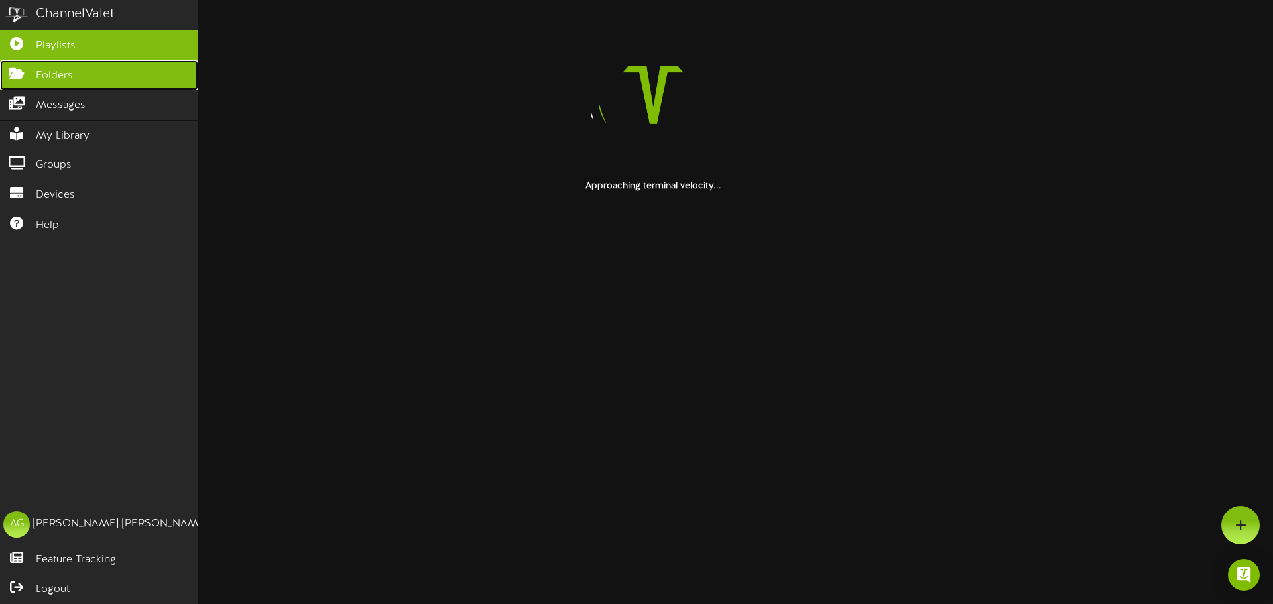
click at [12, 72] on icon at bounding box center [16, 72] width 33 height 10
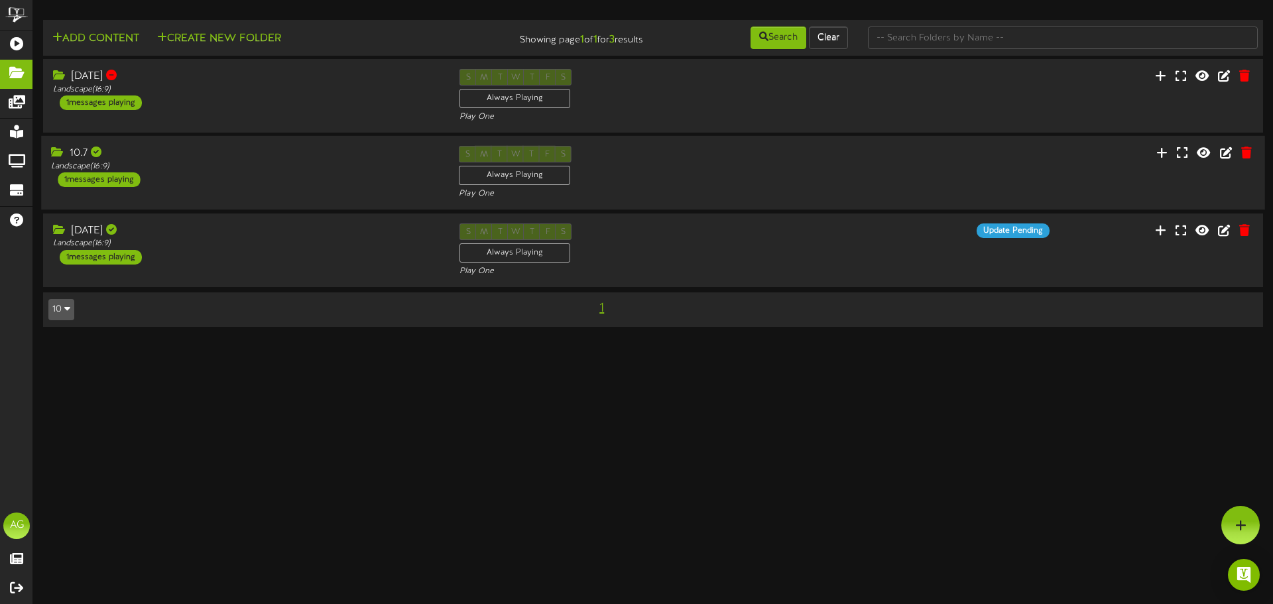
click at [757, 168] on div "S M T W T F S Always Playing Play One" at bounding box center [653, 173] width 408 height 54
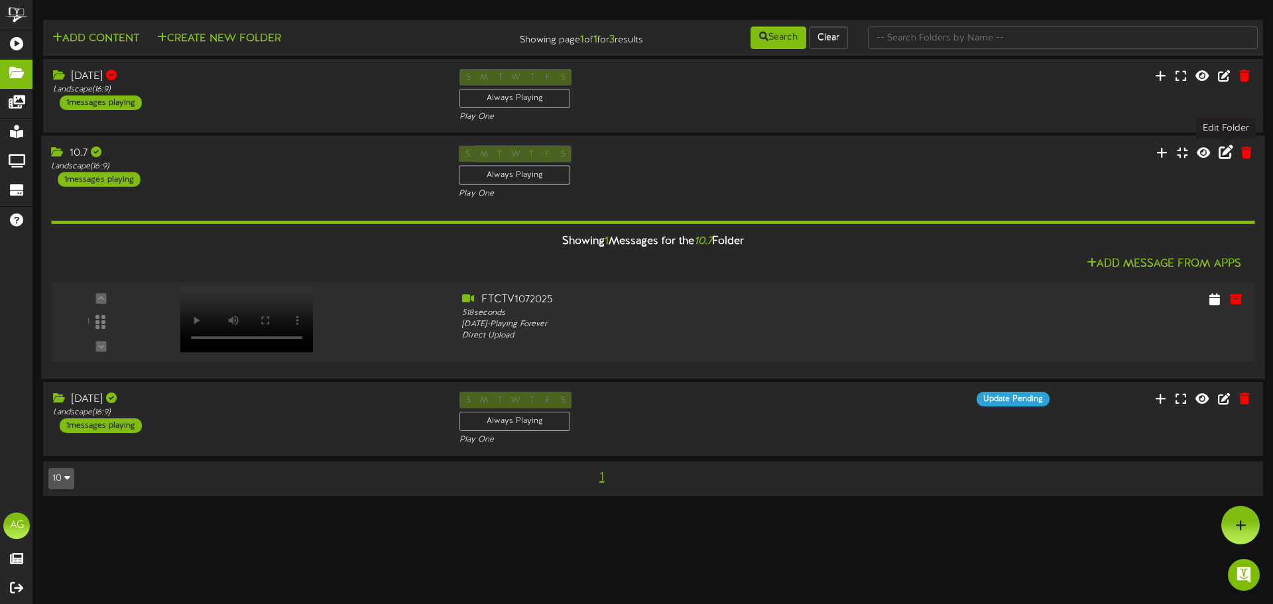
click at [1227, 152] on icon at bounding box center [1226, 152] width 15 height 15
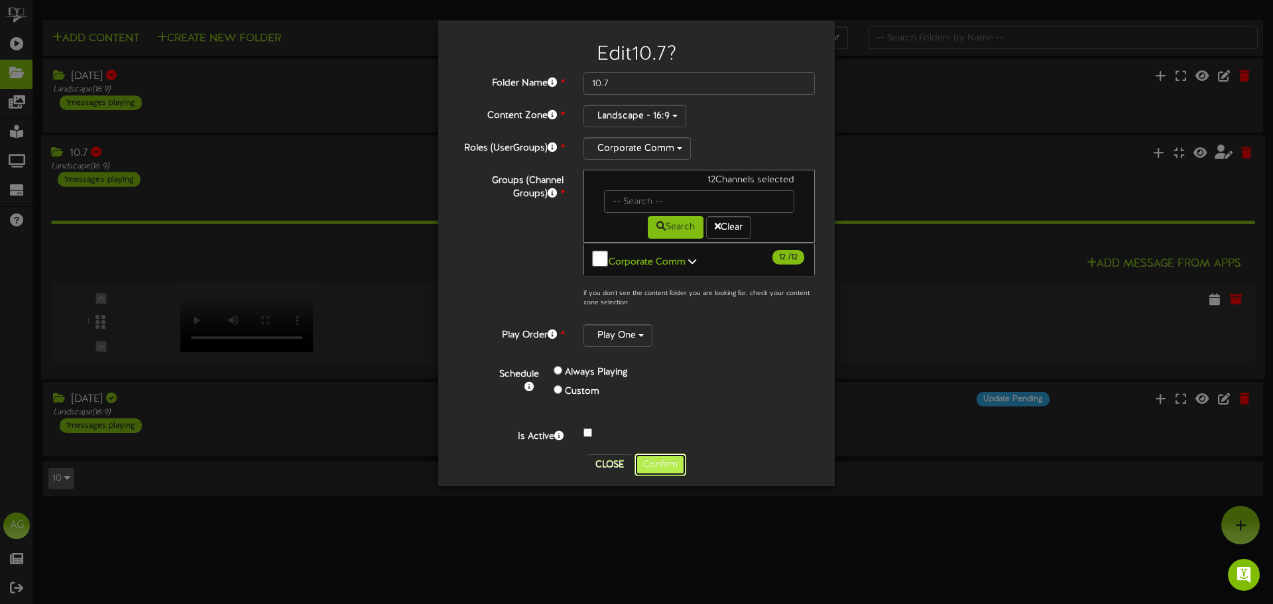
click at [661, 463] on button "Confirm" at bounding box center [661, 465] width 52 height 23
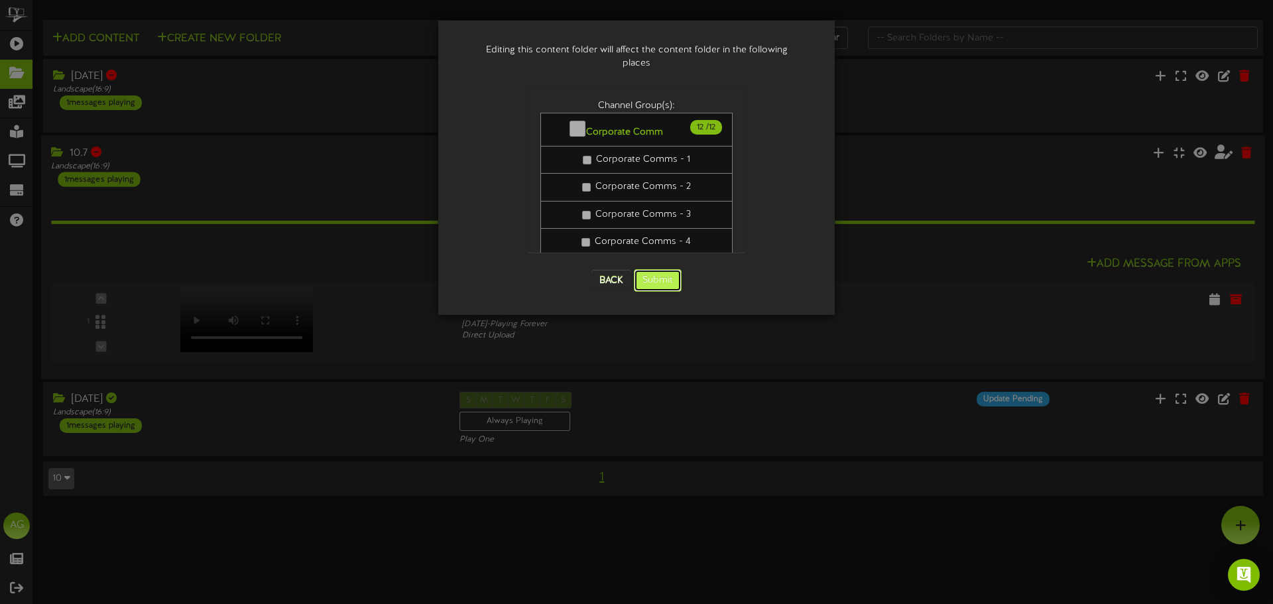
drag, startPoint x: 652, startPoint y: 274, endPoint x: 717, endPoint y: 286, distance: 66.2
click at [653, 274] on button "Submit" at bounding box center [658, 280] width 48 height 23
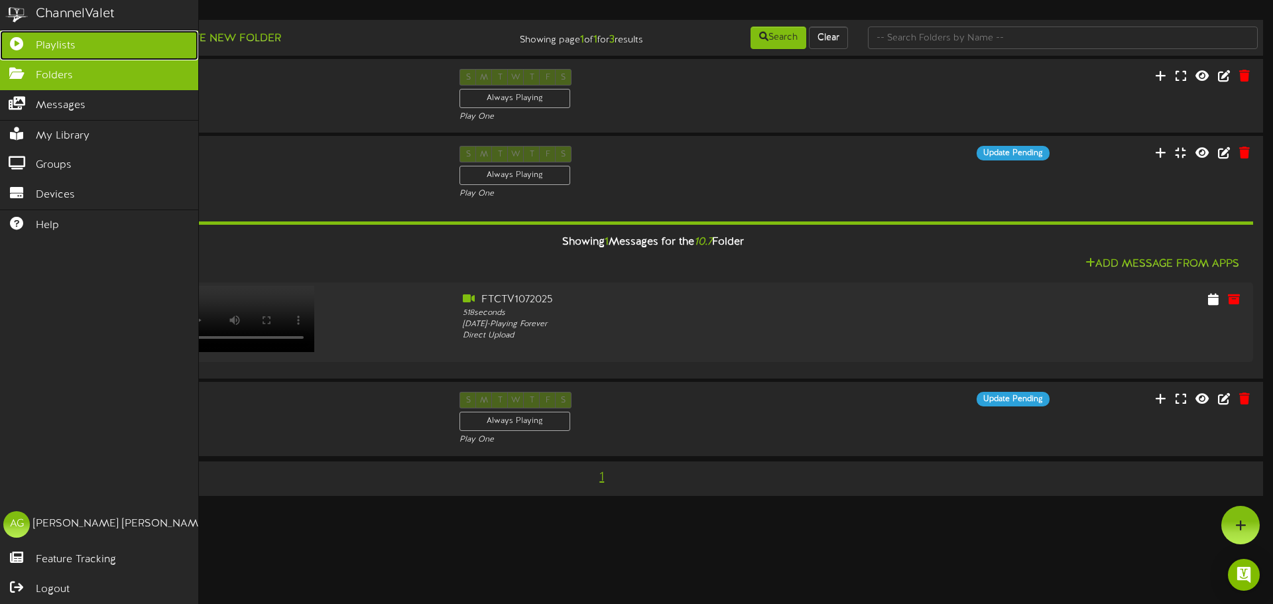
click at [15, 42] on icon at bounding box center [16, 42] width 33 height 10
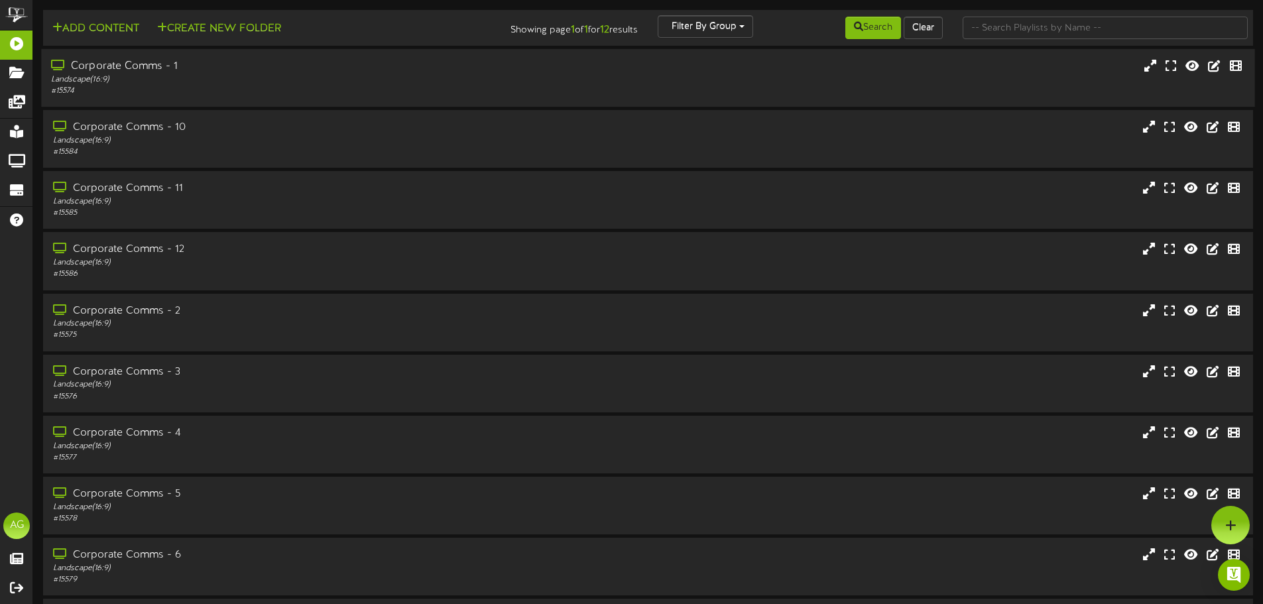
click at [235, 104] on div "Corporate Comms - 1 Landscape ( 16:9 ) # 15574" at bounding box center [647, 78] width 1213 height 58
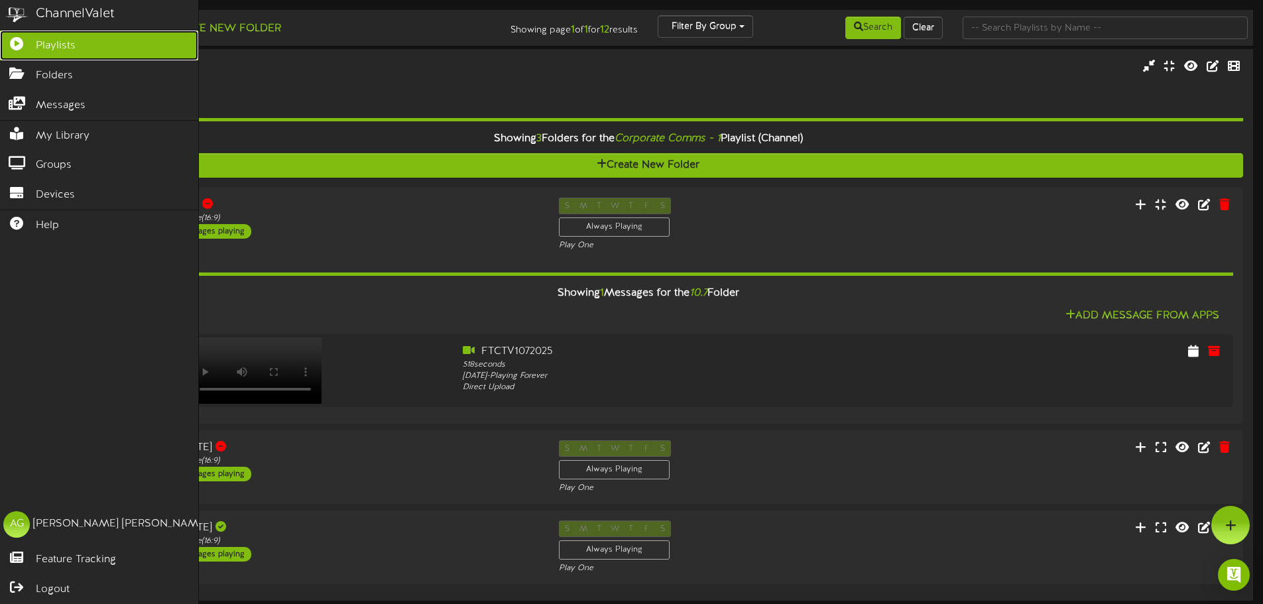
click at [25, 42] on icon at bounding box center [16, 42] width 33 height 10
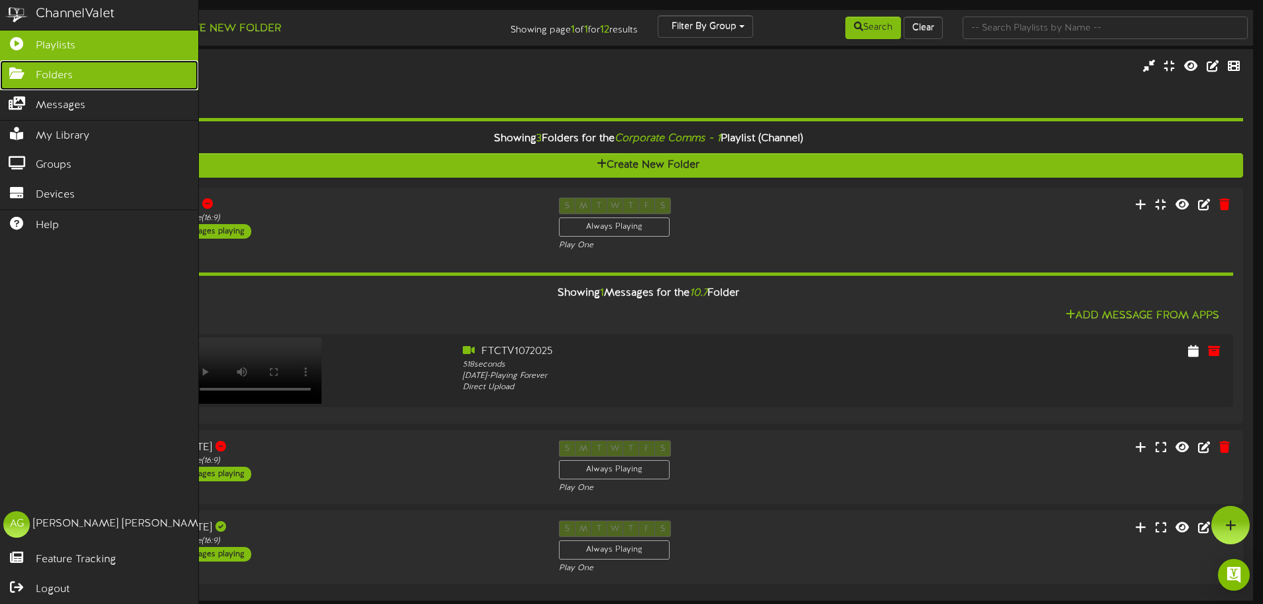
click at [3, 67] on icon at bounding box center [16, 72] width 33 height 10
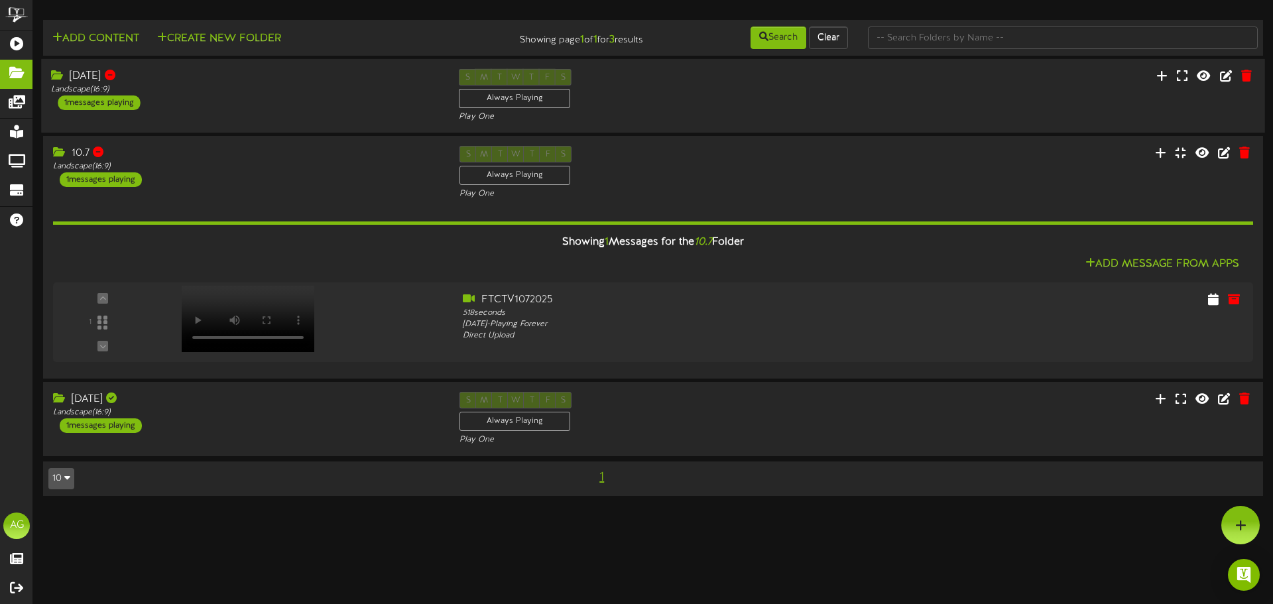
click at [253, 103] on div "Sept 30 Landscape ( 16:9 ) 1 messages playing" at bounding box center [245, 89] width 408 height 41
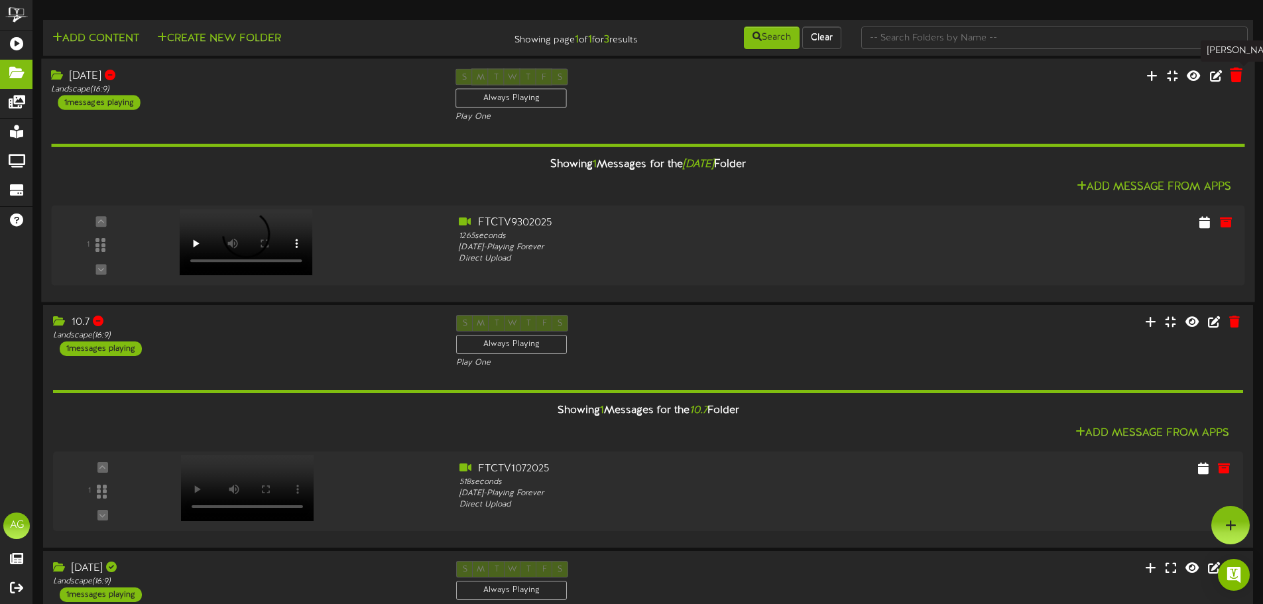
click at [1240, 75] on icon at bounding box center [1236, 75] width 13 height 15
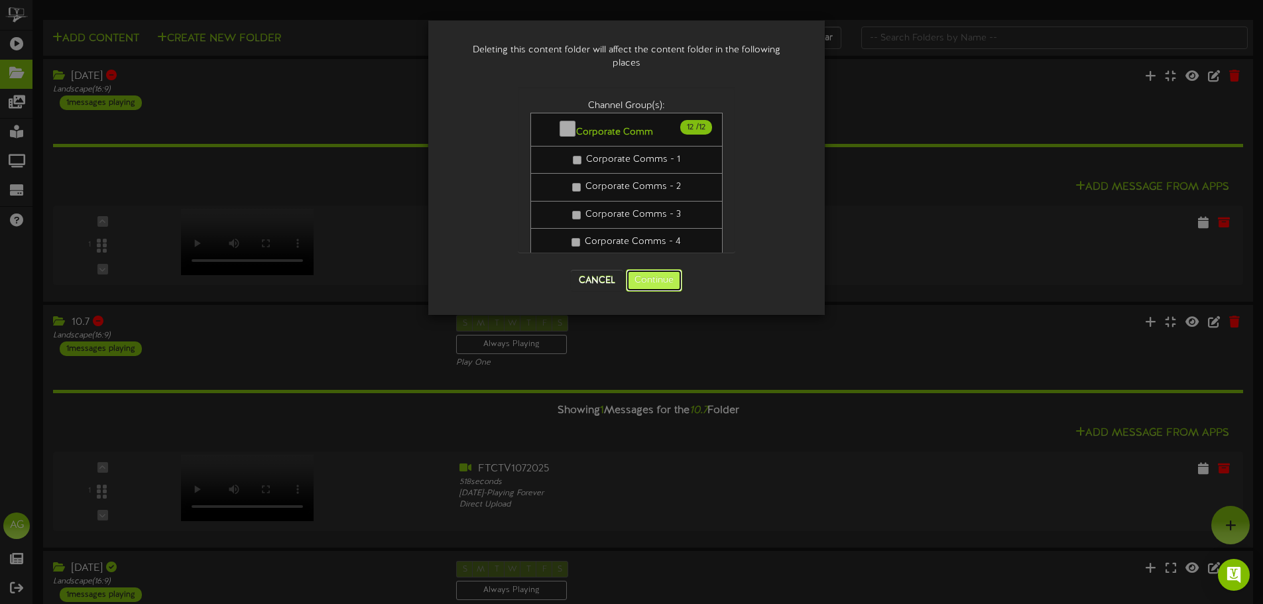
click at [654, 284] on button "Continue" at bounding box center [654, 280] width 56 height 23
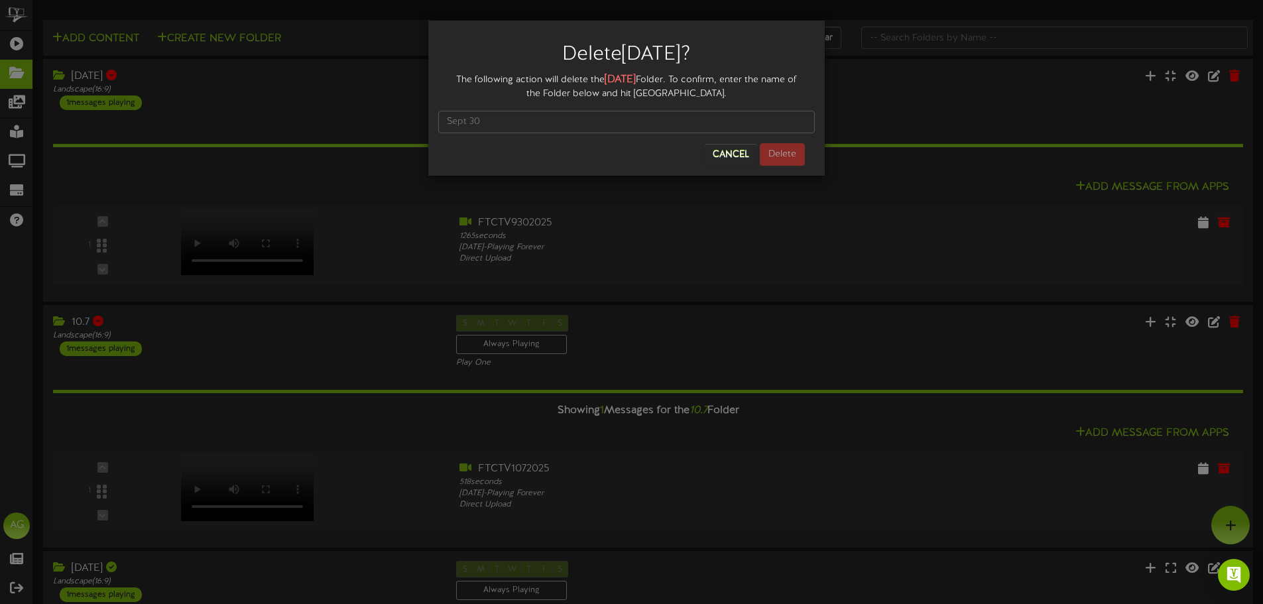
drag, startPoint x: 605, startPoint y: 79, endPoint x: 639, endPoint y: 77, distance: 33.2
click at [636, 77] on strong "Sept 30" at bounding box center [620, 80] width 31 height 12
copy strong "Sept 30"
click at [653, 123] on input "text" at bounding box center [626, 122] width 377 height 23
paste input "Sept 30"
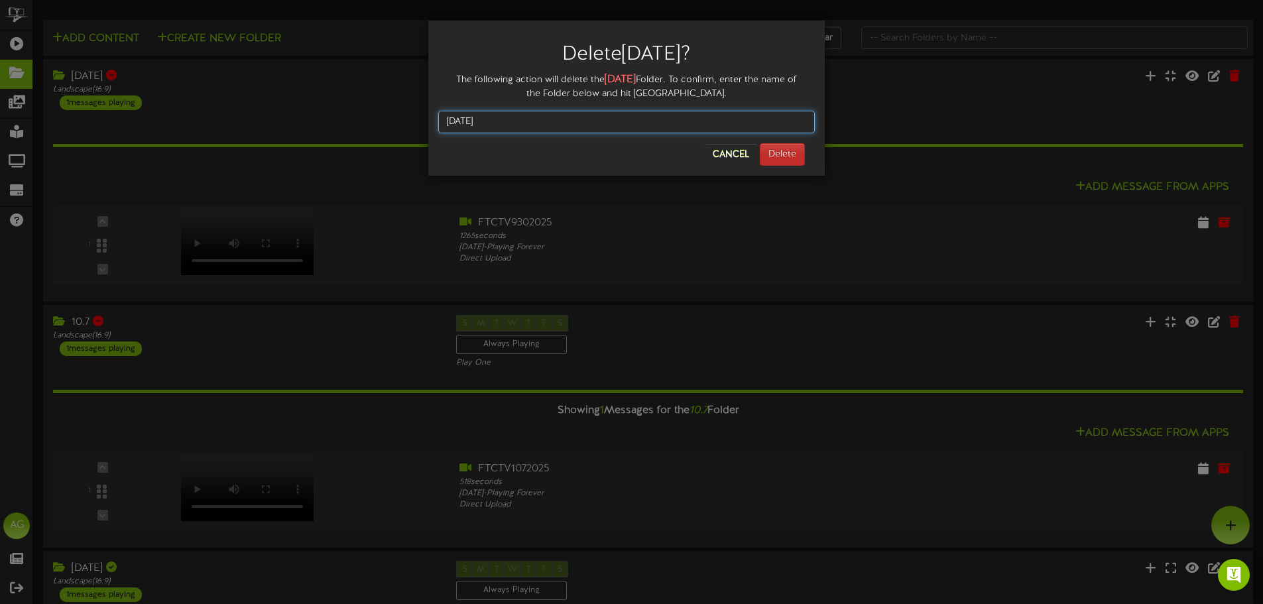
type input "Sept 30"
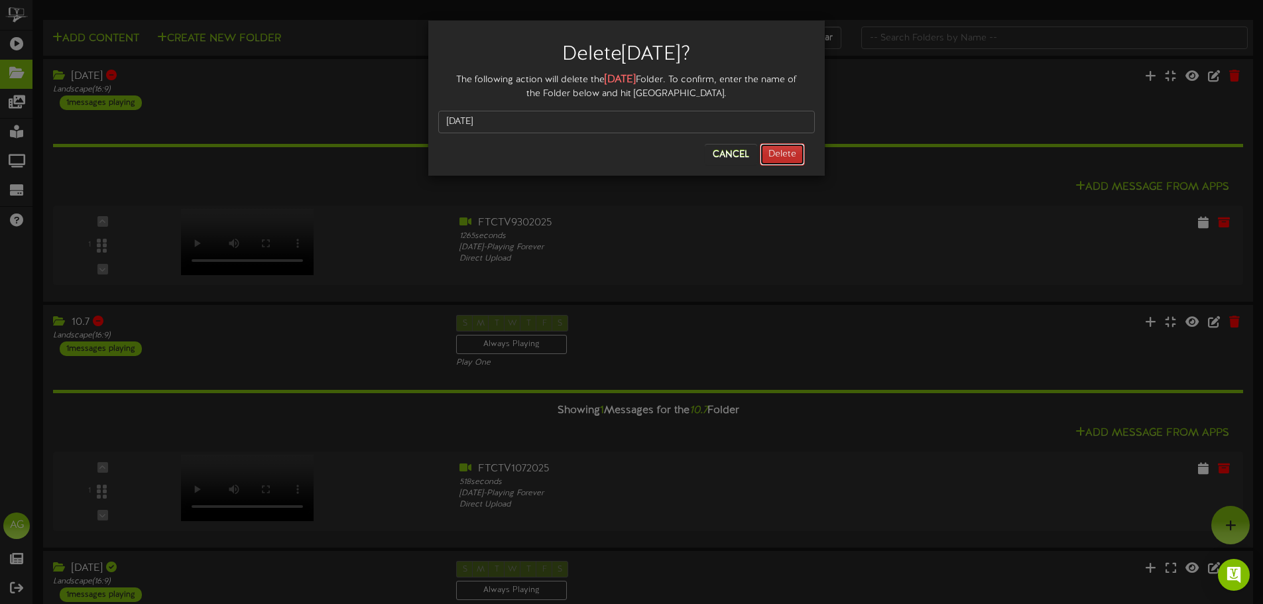
click at [794, 154] on button "Delete" at bounding box center [782, 154] width 45 height 23
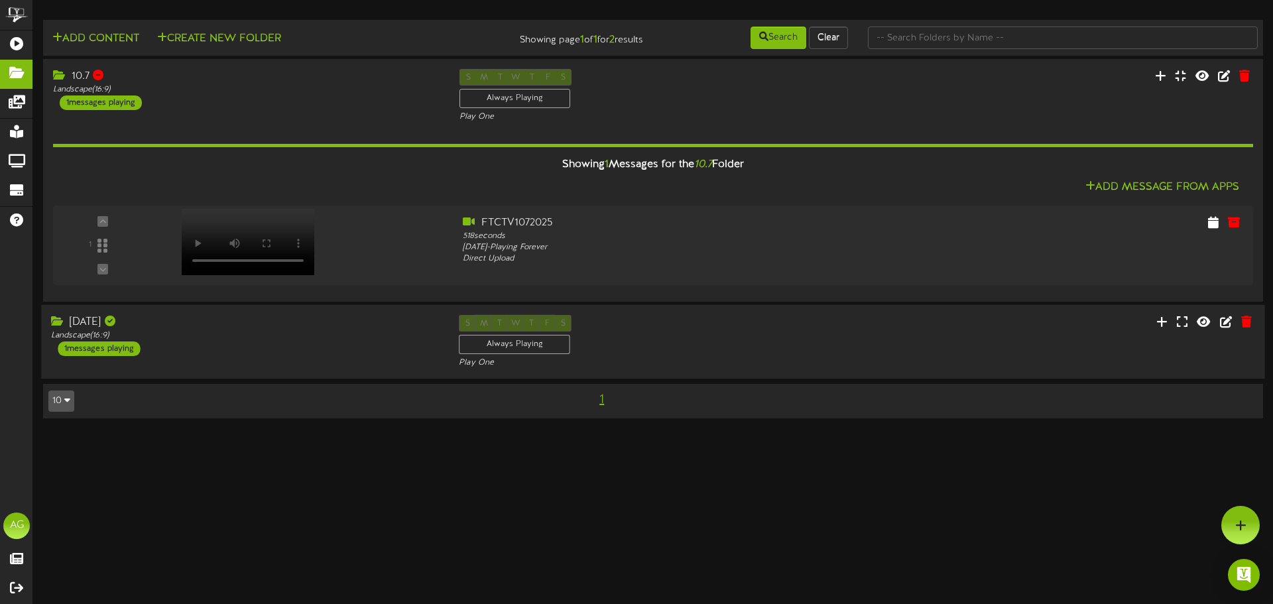
click at [693, 349] on div "S M T W T F S Always Playing Play One" at bounding box center [653, 342] width 408 height 54
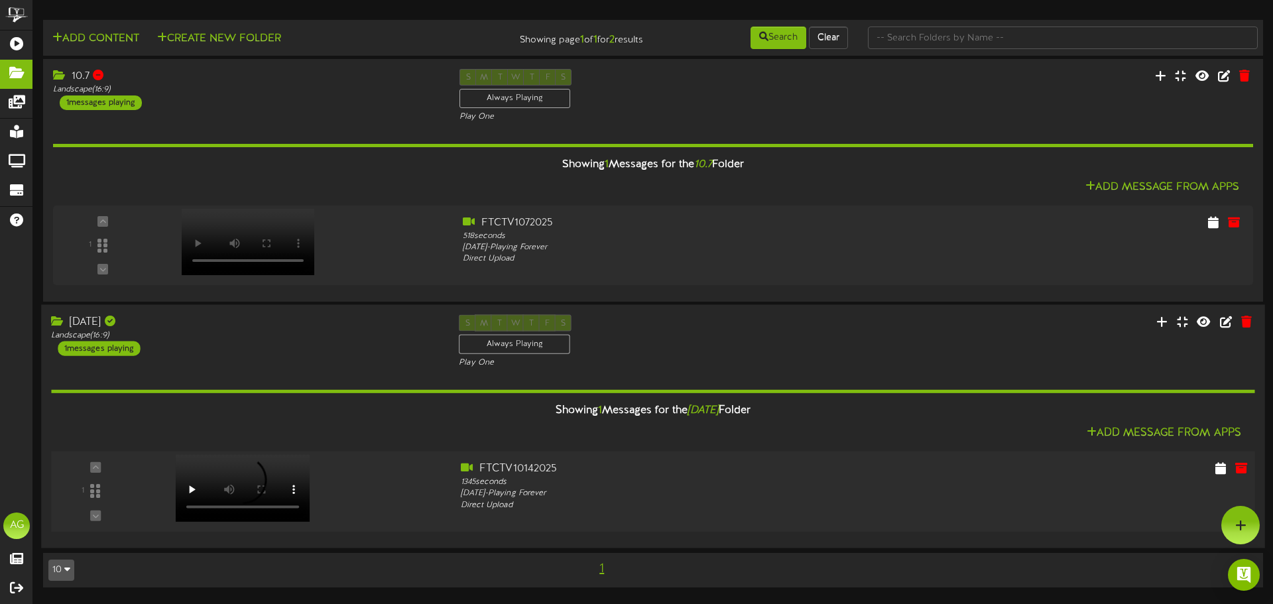
click at [264, 477] on div at bounding box center [241, 474] width 154 height 67
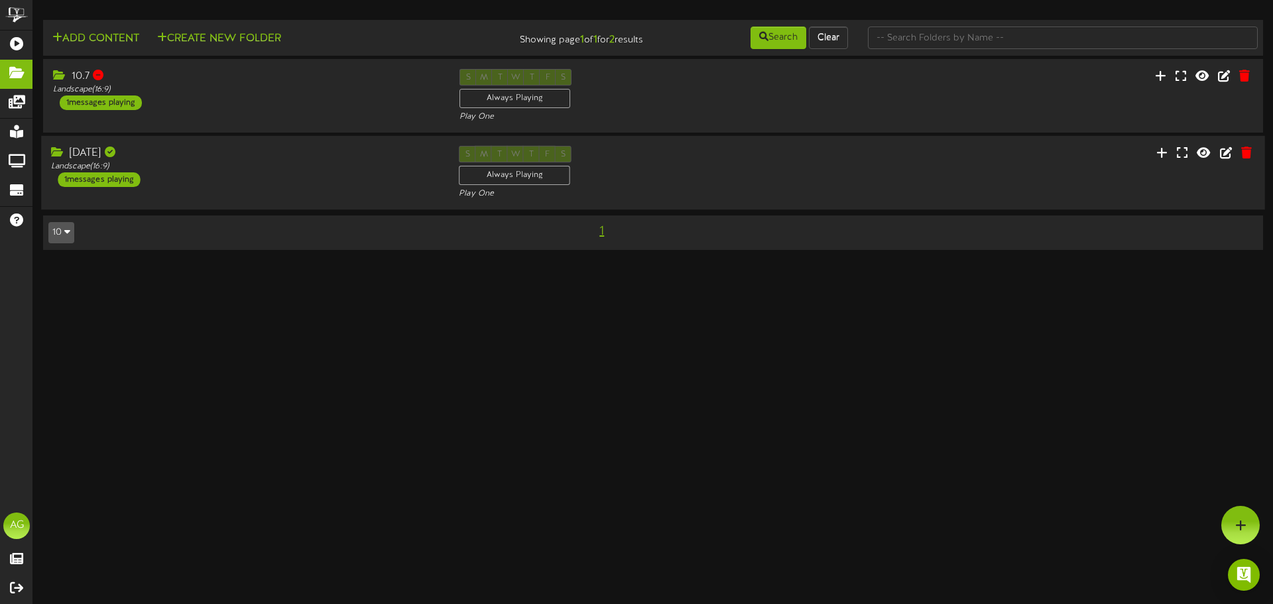
click at [269, 174] on div "[DATE] Landscape ( 16:9 ) 1 messages playing" at bounding box center [245, 166] width 408 height 41
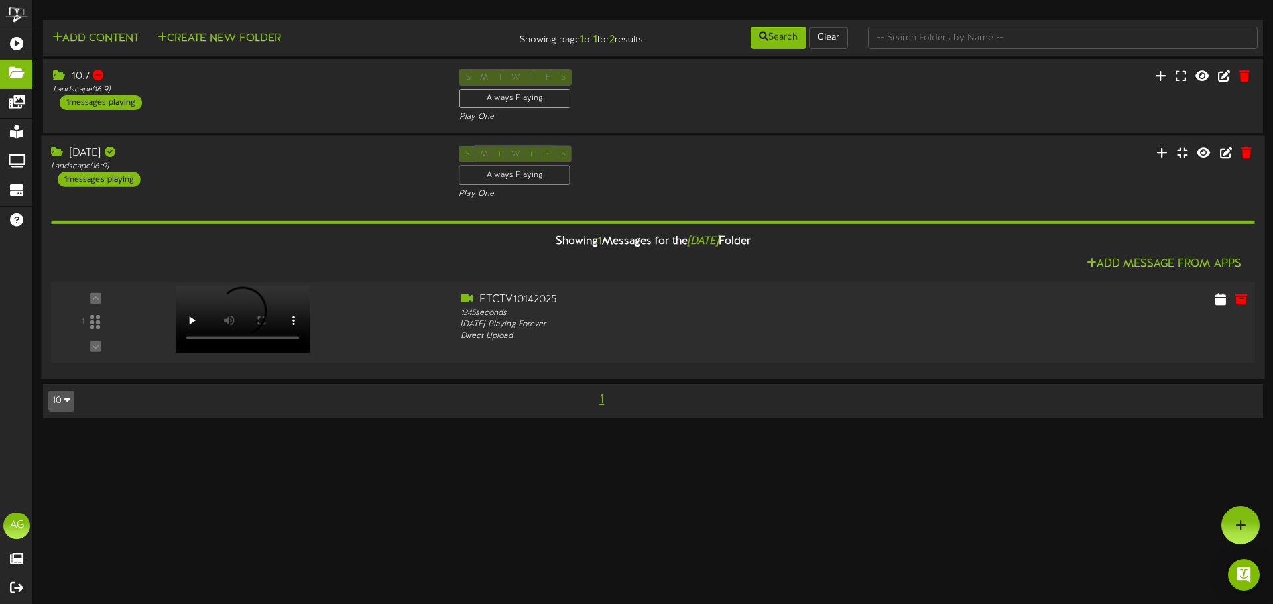
click at [181, 326] on div at bounding box center [241, 306] width 154 height 67
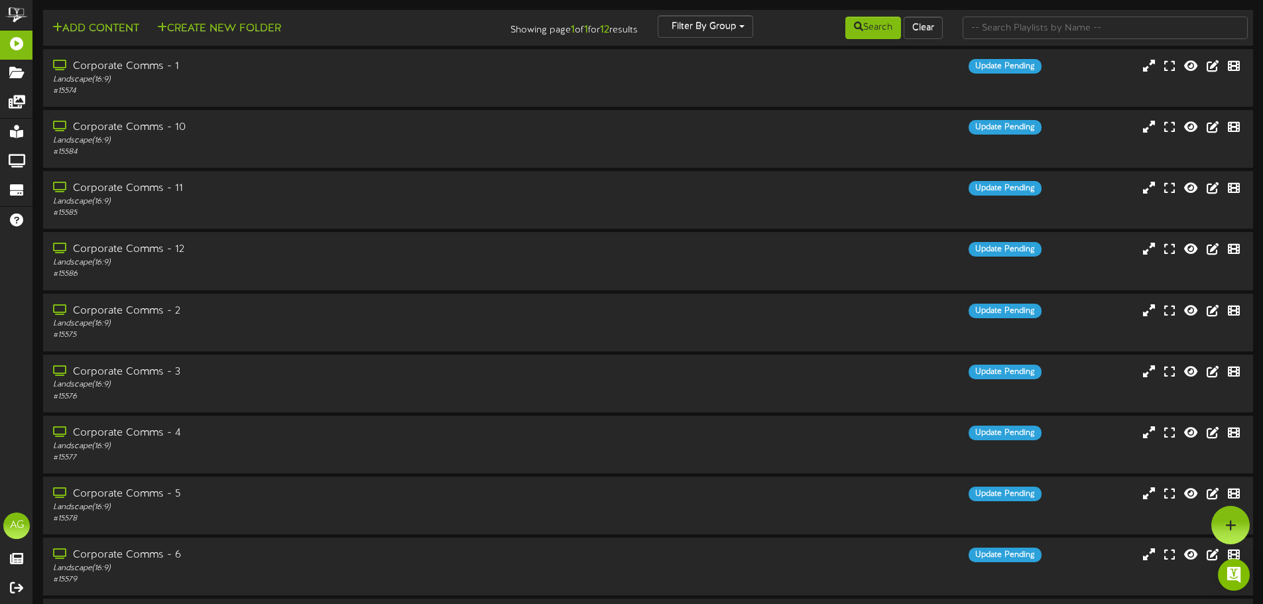
click at [666, 109] on div "Corporate Comms - 1 Landscape ( 16:9 ) # 15574 Update Pending" at bounding box center [648, 79] width 1230 height 60
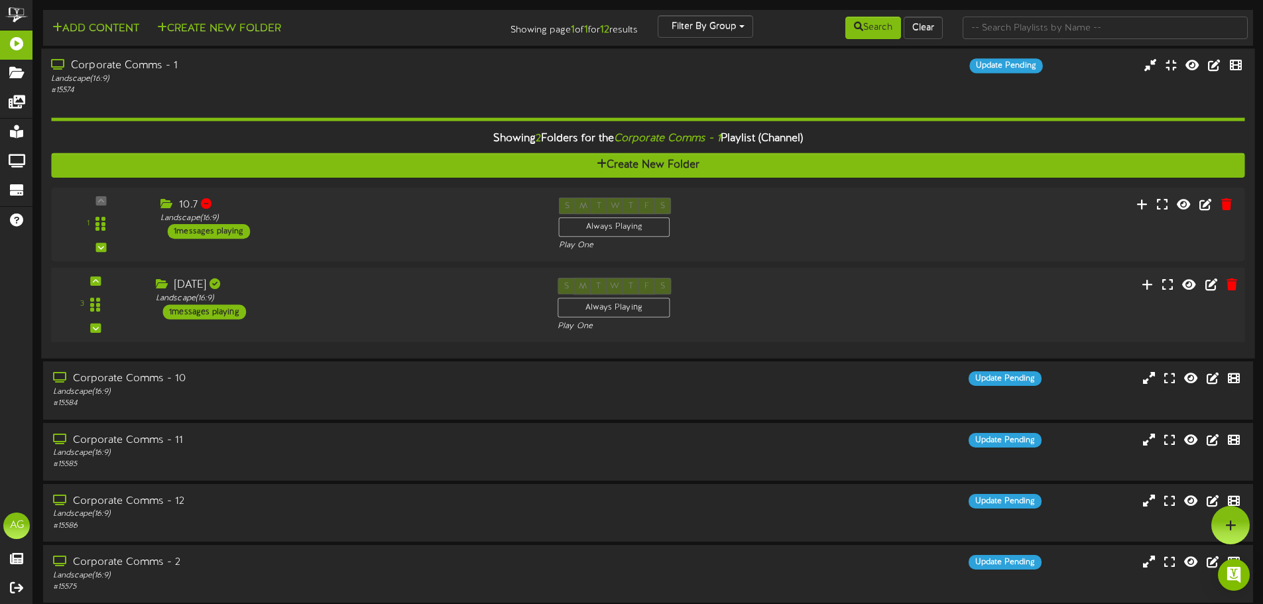
click at [333, 283] on div "[DATE]" at bounding box center [347, 285] width 382 height 15
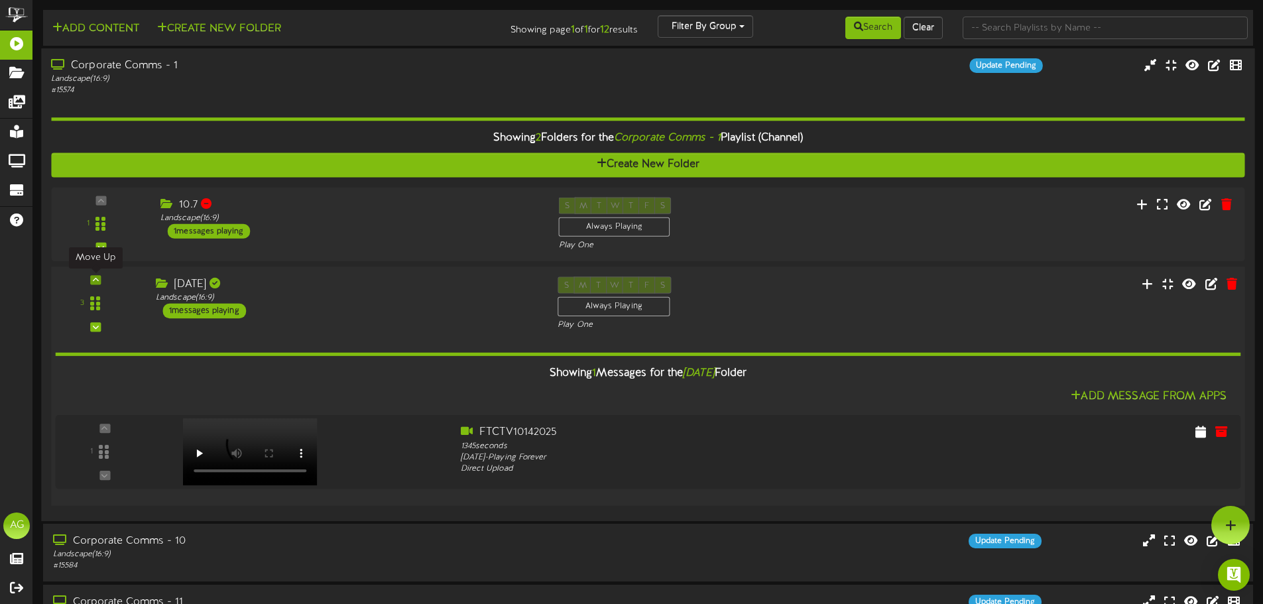
click at [98, 283] on icon at bounding box center [96, 279] width 6 height 7
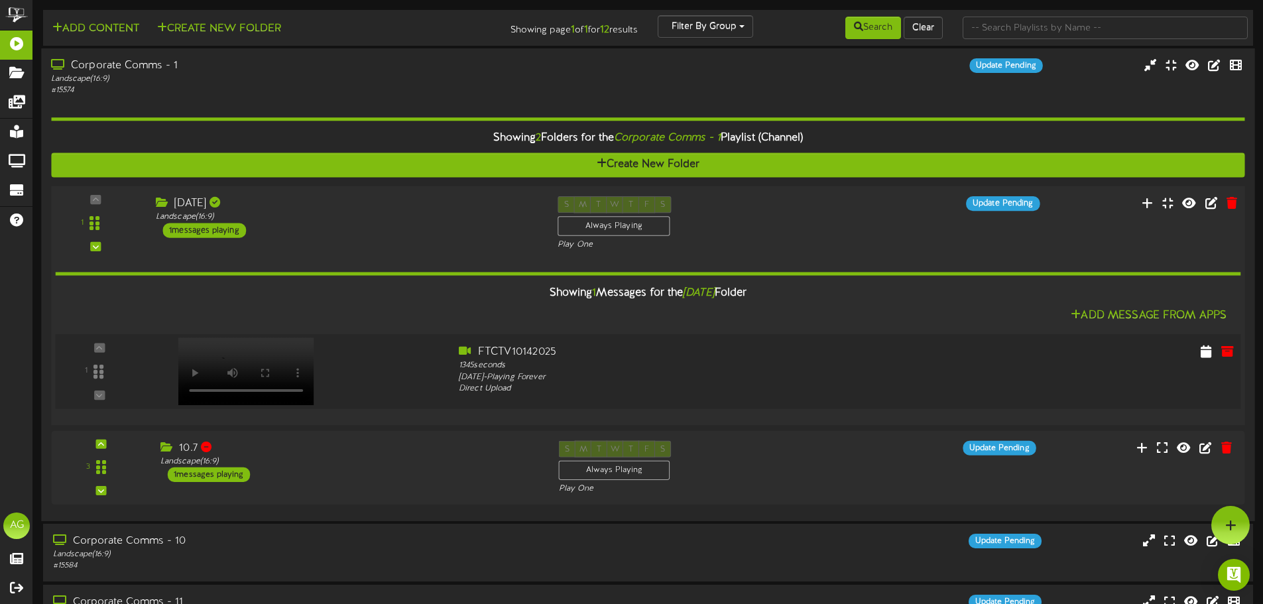
click at [200, 369] on div at bounding box center [245, 358] width 156 height 68
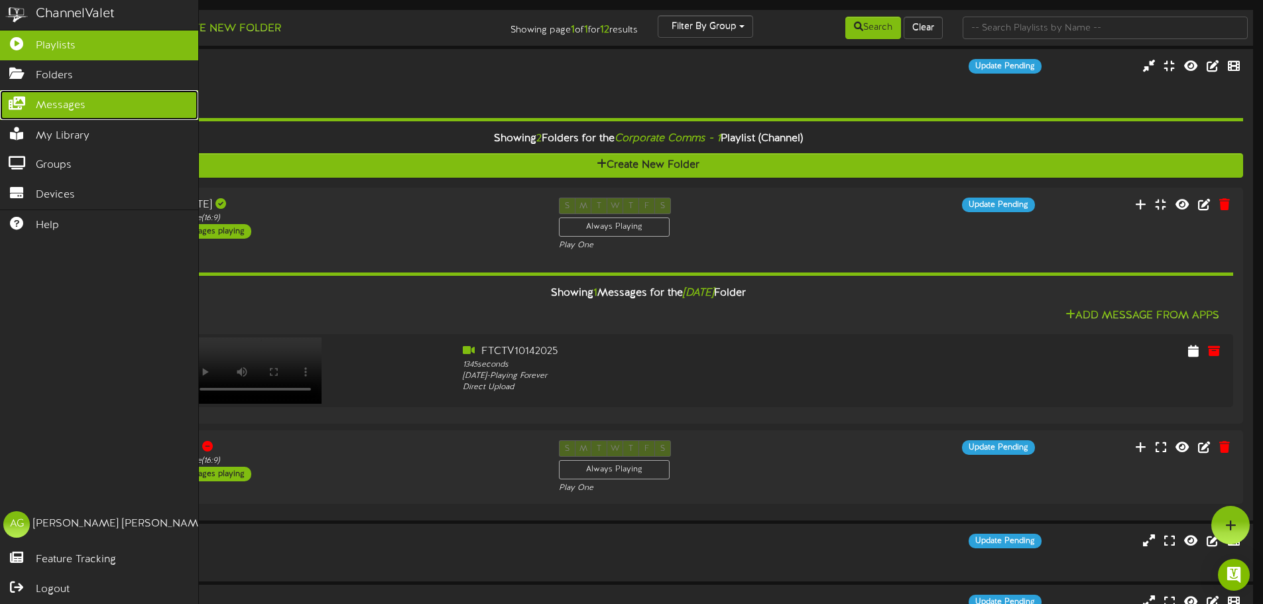
click at [21, 114] on link "Messages" at bounding box center [99, 105] width 198 height 30
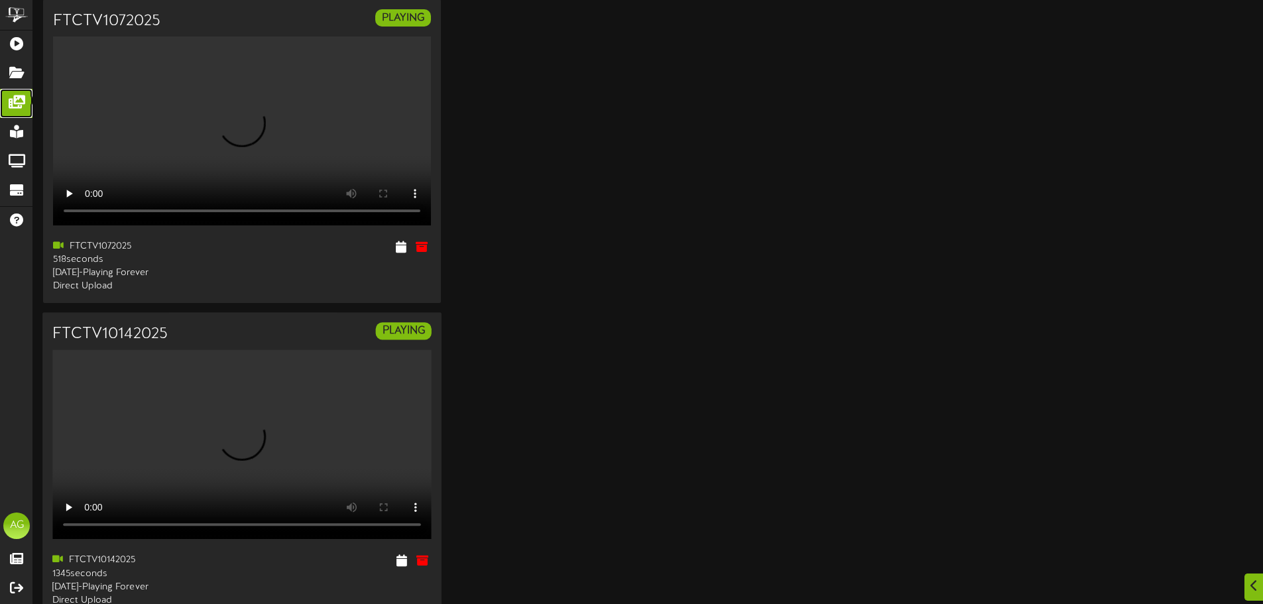
scroll to position [69, 0]
click at [400, 339] on div "PLAYING" at bounding box center [342, 325] width 200 height 27
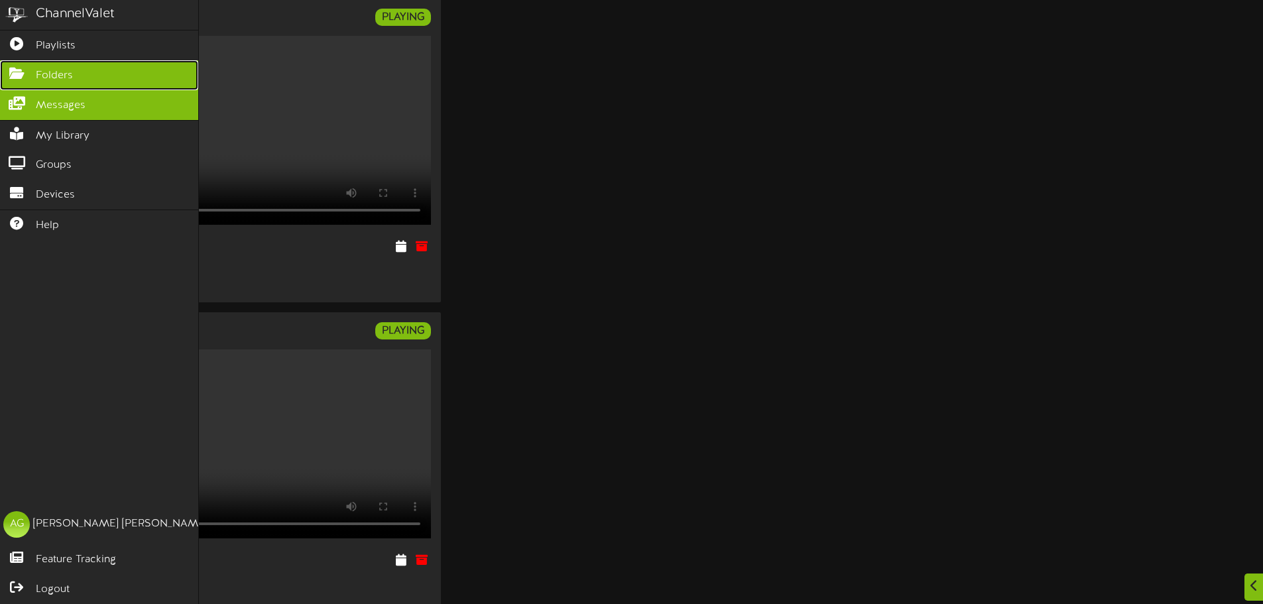
click at [7, 67] on icon at bounding box center [16, 72] width 33 height 10
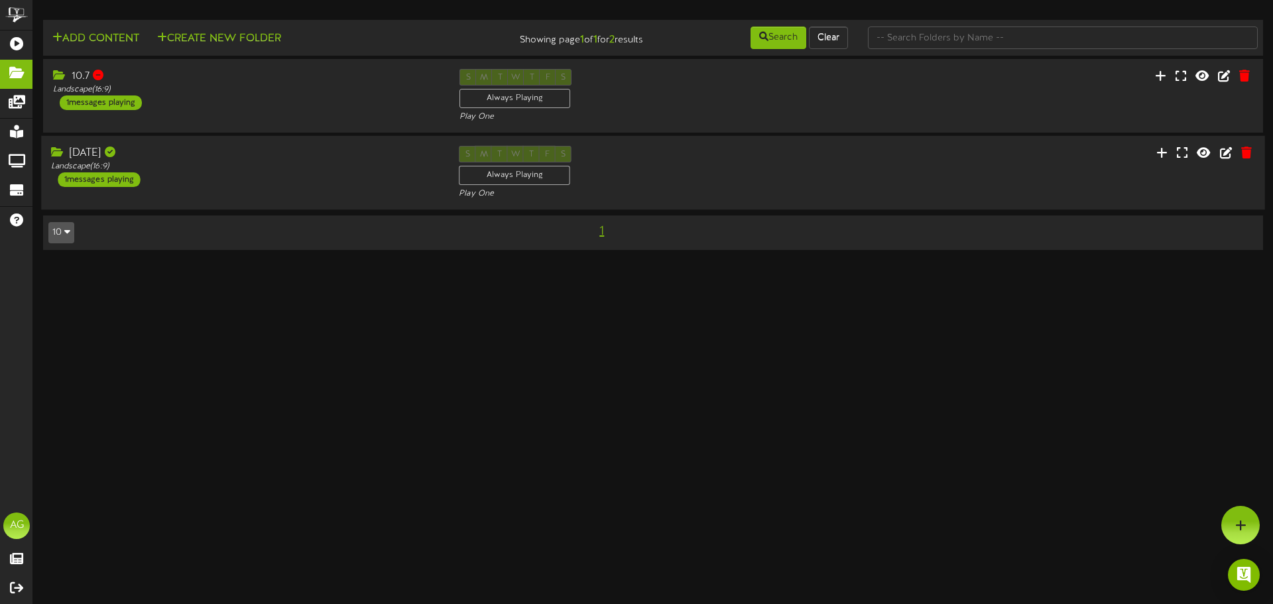
click at [148, 156] on div "[DATE]" at bounding box center [245, 153] width 388 height 15
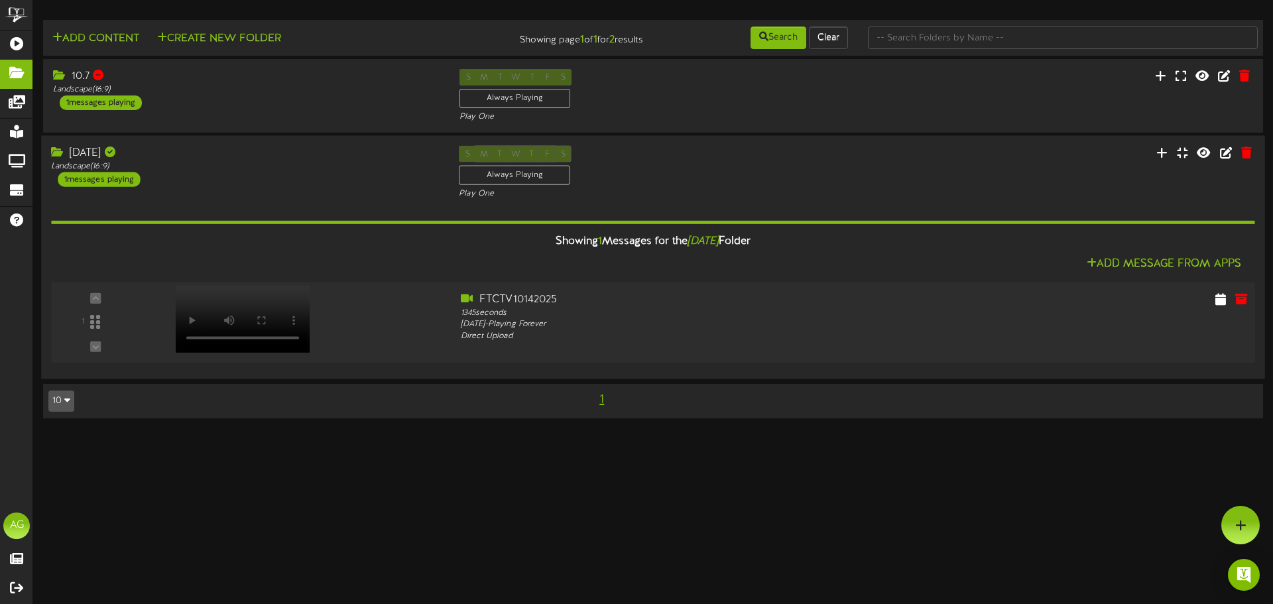
click at [135, 327] on div "1" at bounding box center [95, 322] width 81 height 60
click at [1164, 153] on icon at bounding box center [1162, 152] width 13 height 15
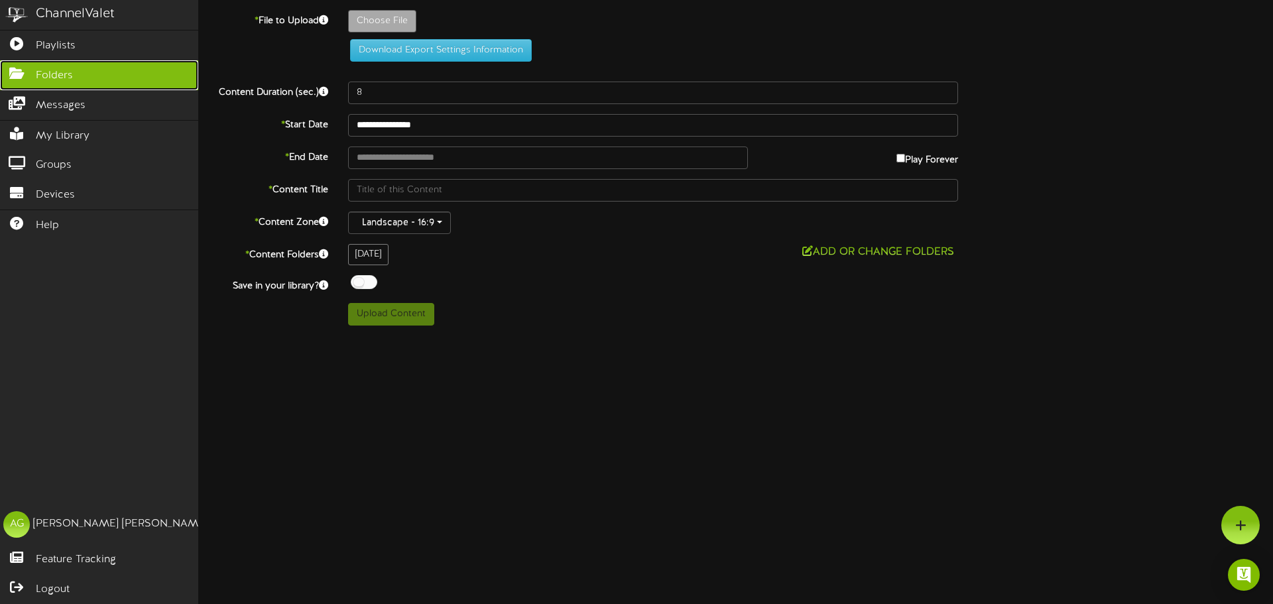
click at [27, 68] on icon at bounding box center [16, 72] width 33 height 10
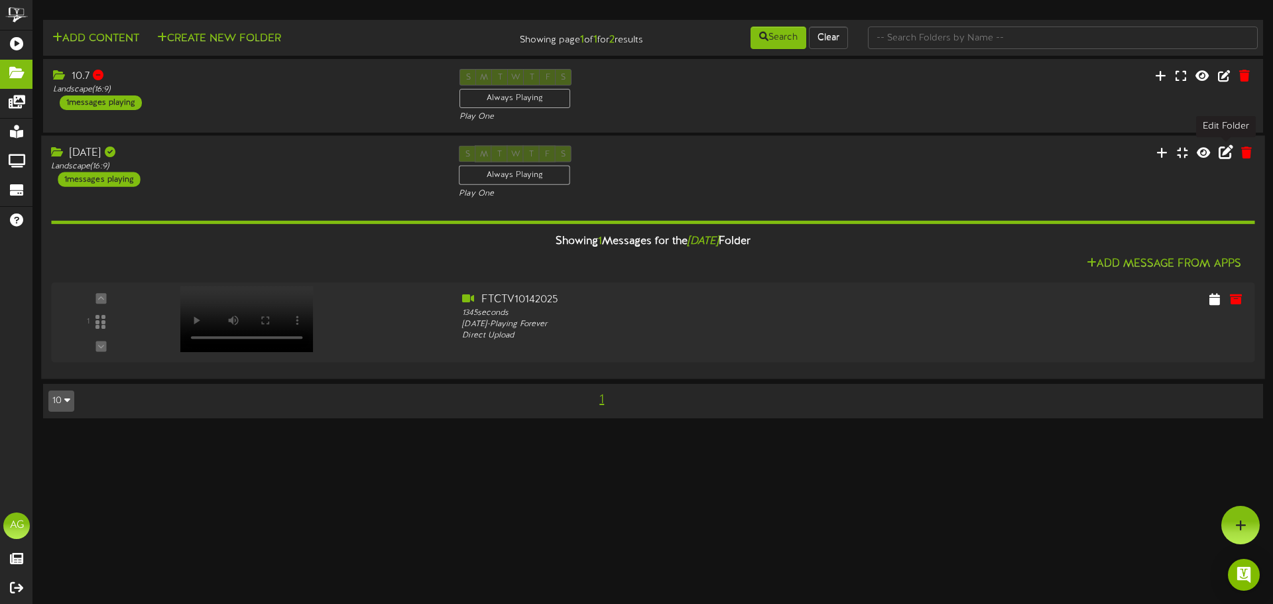
click at [1230, 159] on icon at bounding box center [1226, 152] width 15 height 15
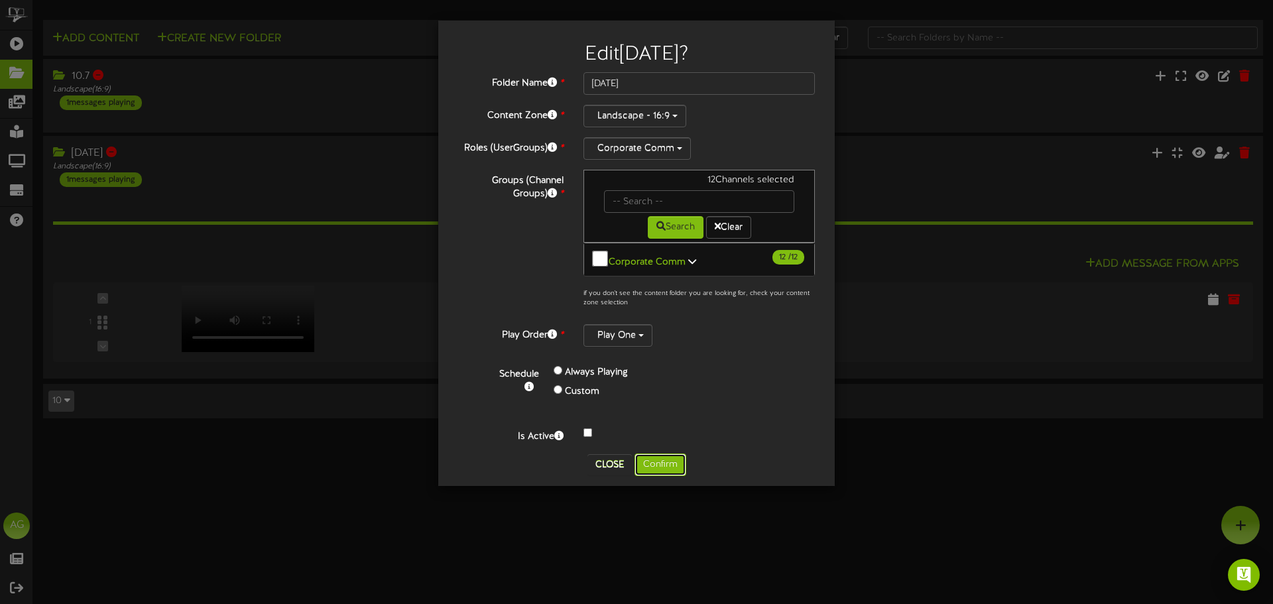
click at [681, 454] on button "Confirm" at bounding box center [661, 465] width 52 height 23
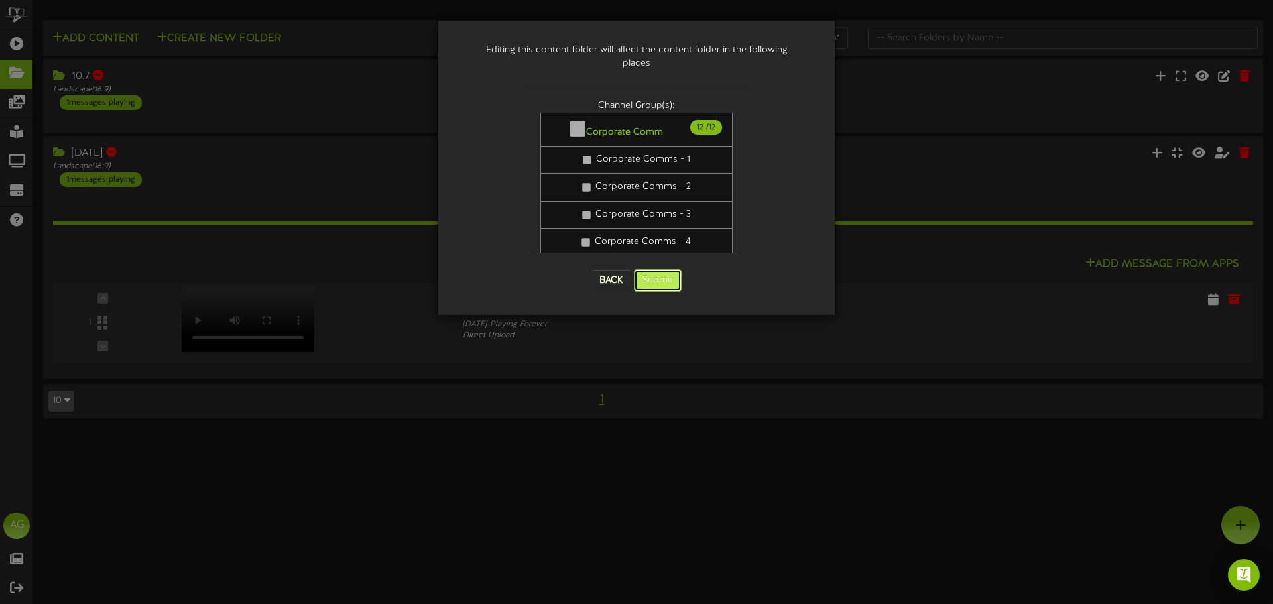
click at [672, 273] on button "Submit" at bounding box center [658, 280] width 48 height 23
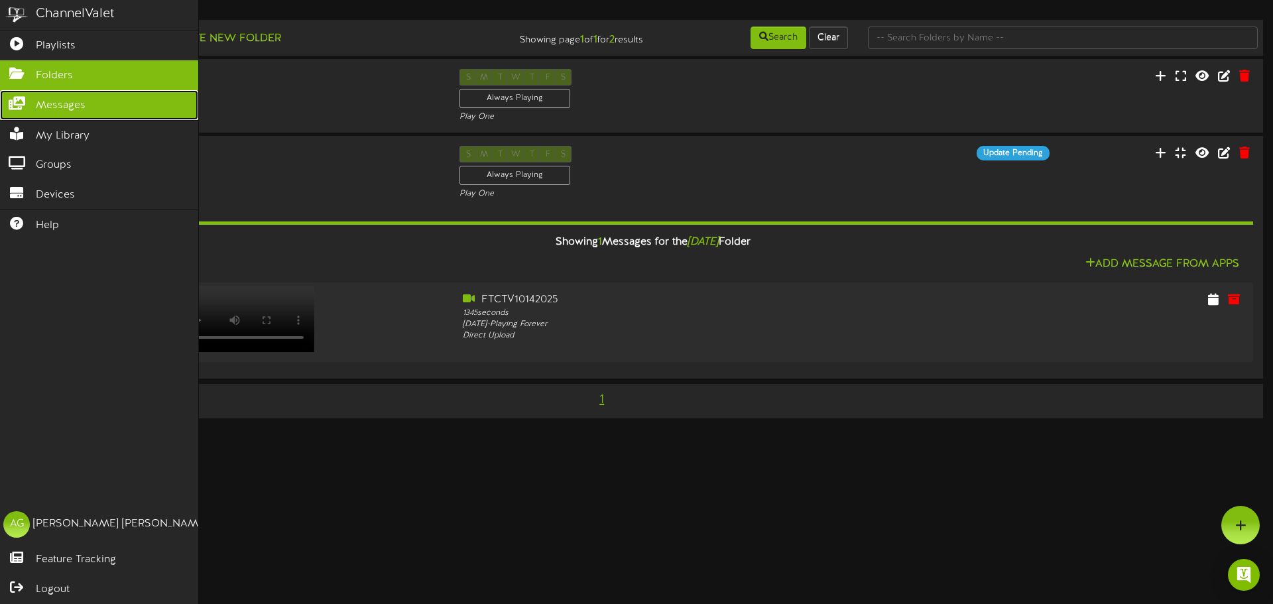
click at [32, 93] on link "Messages" at bounding box center [99, 105] width 198 height 30
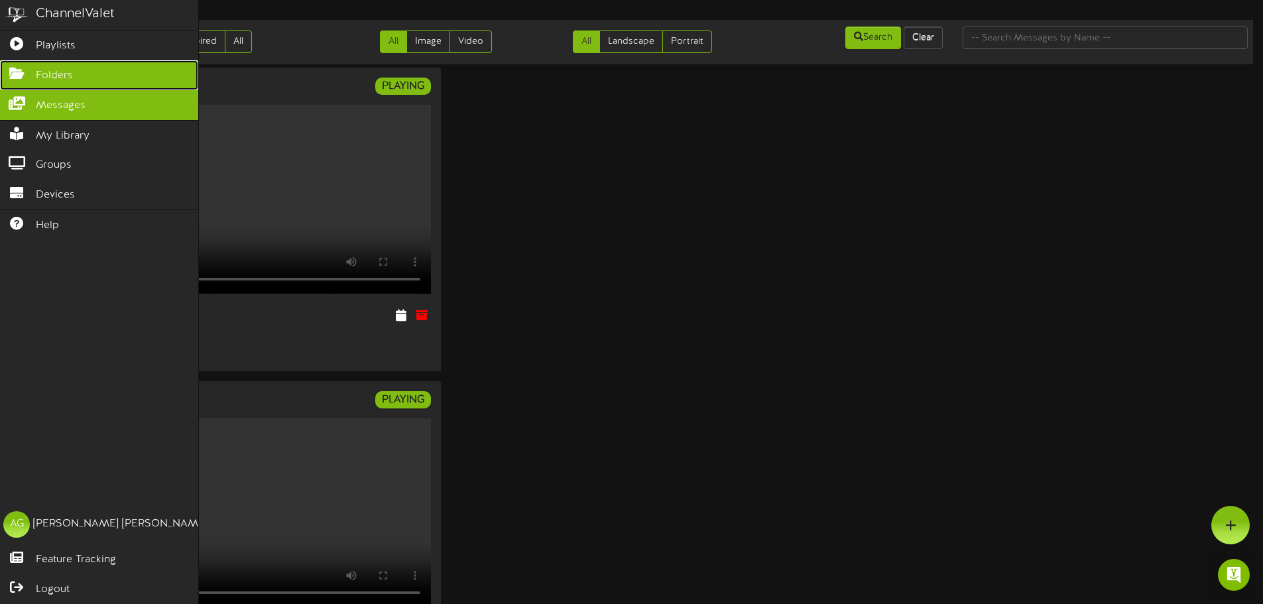
click at [16, 74] on icon at bounding box center [16, 72] width 33 height 10
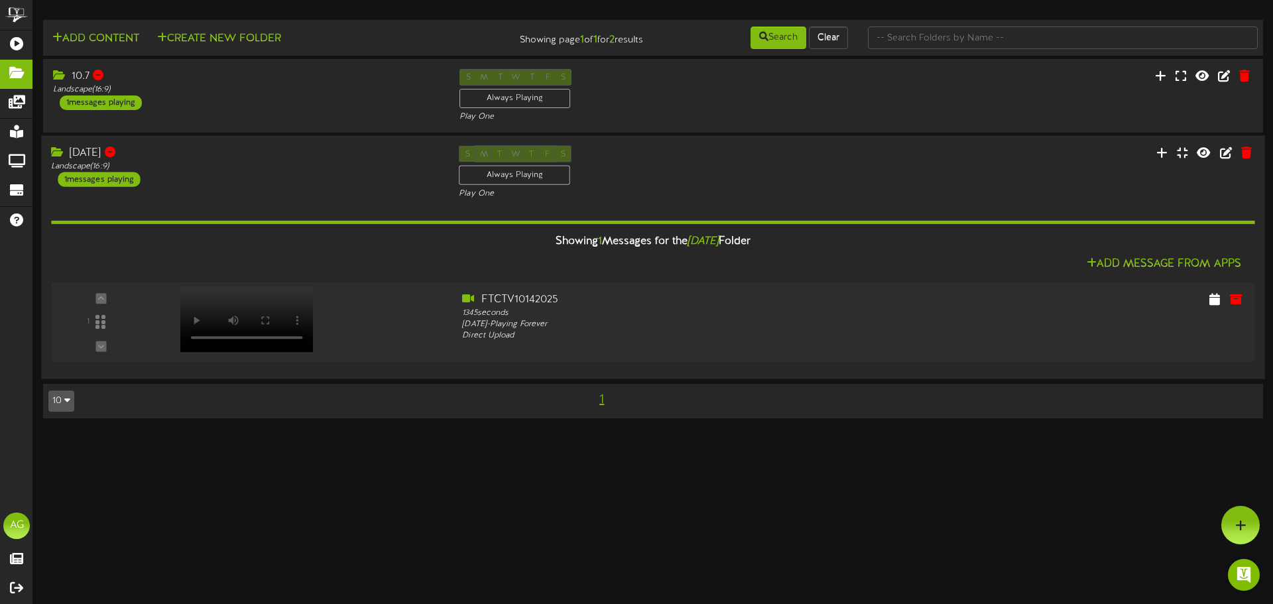
click at [280, 174] on div "[DATE] Landscape ( 16:9 ) 1 messages playing" at bounding box center [245, 166] width 408 height 41
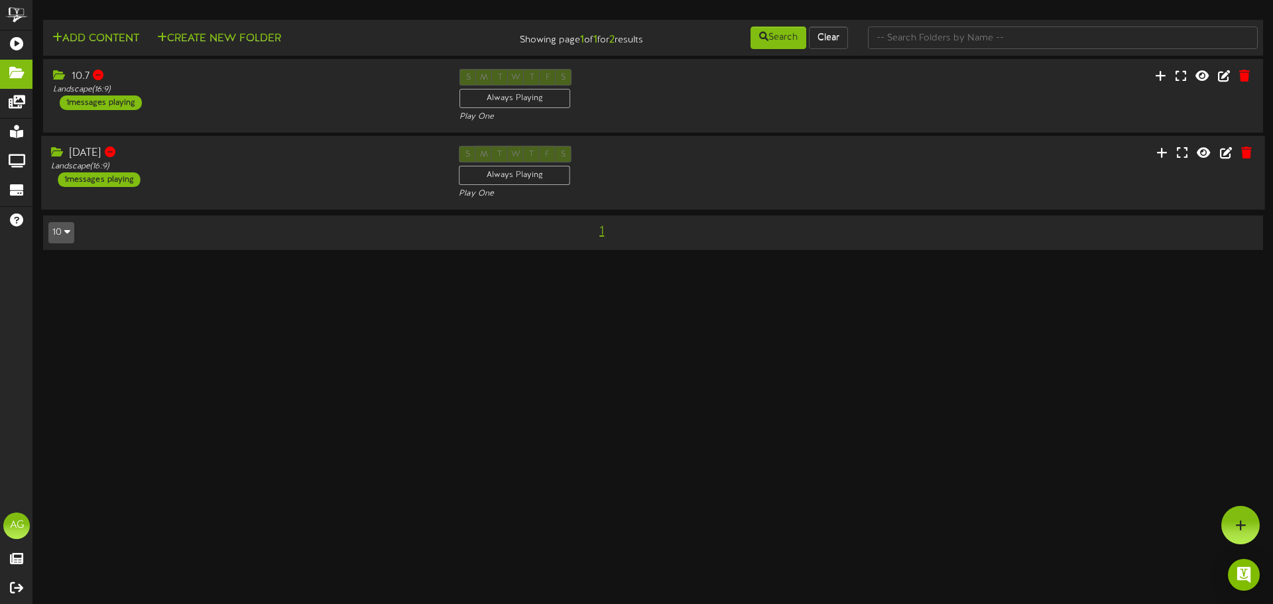
click at [278, 174] on div "[DATE] Landscape ( 16:9 ) 1 messages playing" at bounding box center [245, 166] width 408 height 41
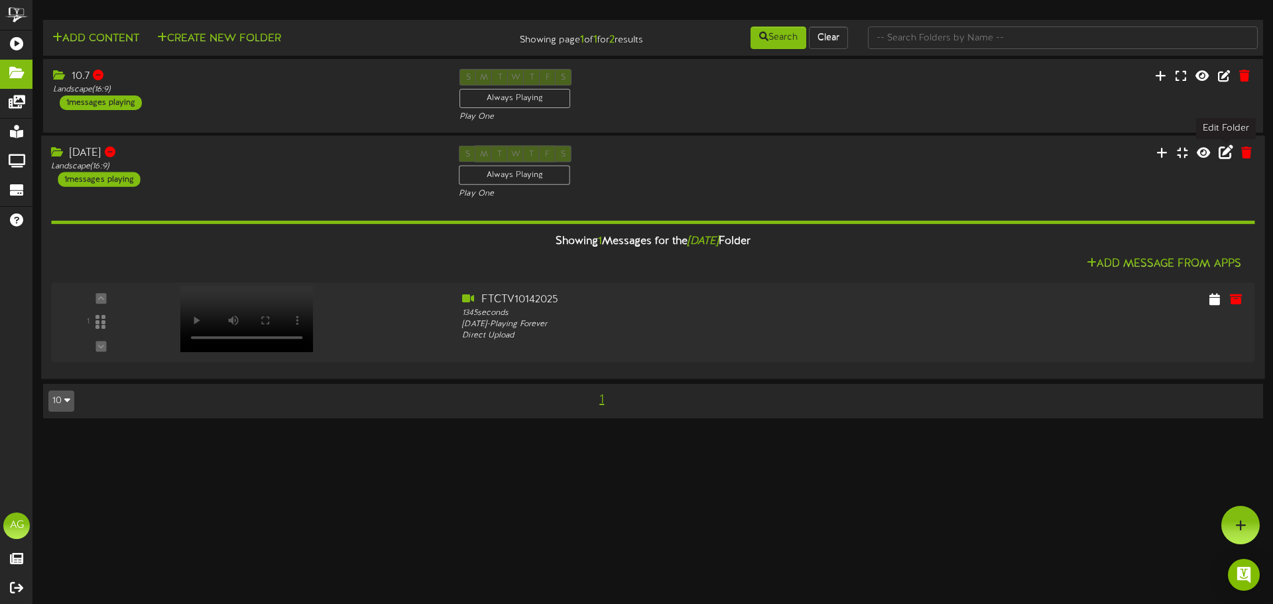
click at [1229, 159] on icon at bounding box center [1226, 152] width 15 height 15
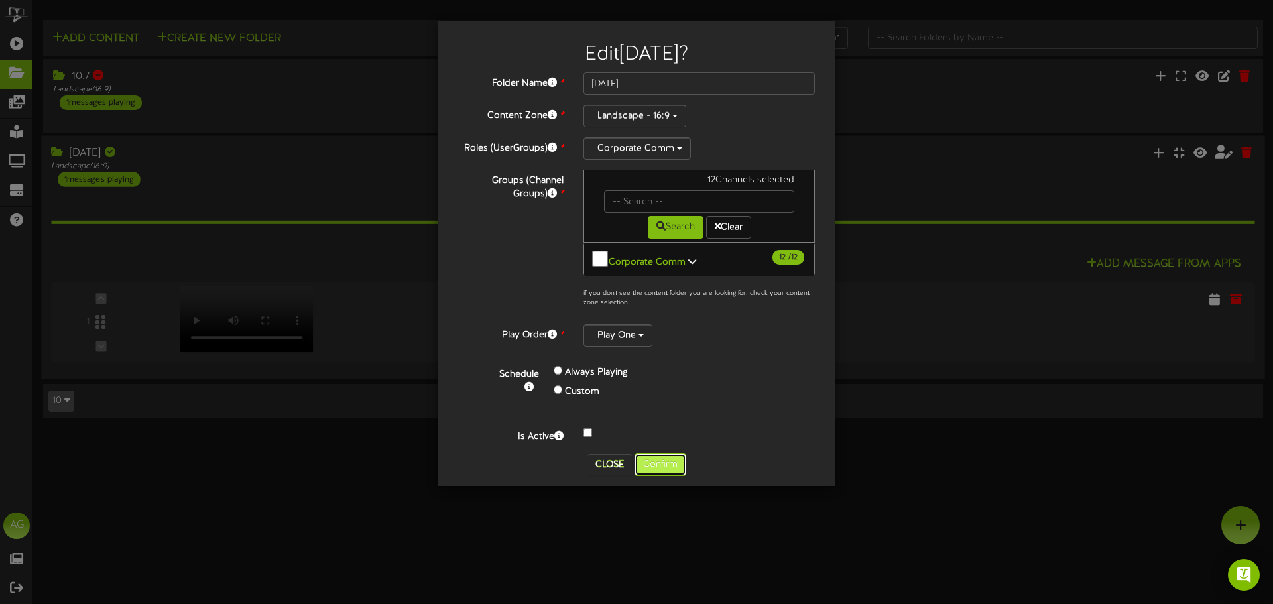
click at [677, 458] on button "Confirm" at bounding box center [661, 465] width 52 height 23
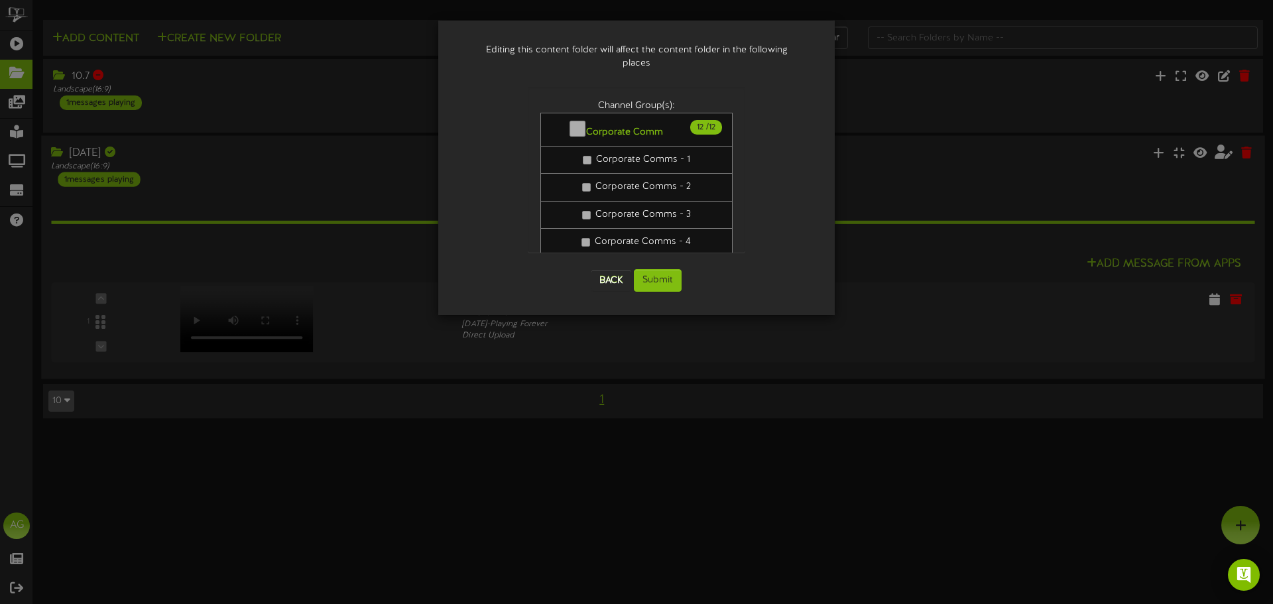
click at [662, 278] on div "Back Submit" at bounding box center [637, 280] width 218 height 49
click at [656, 269] on button "Submit" at bounding box center [658, 280] width 48 height 23
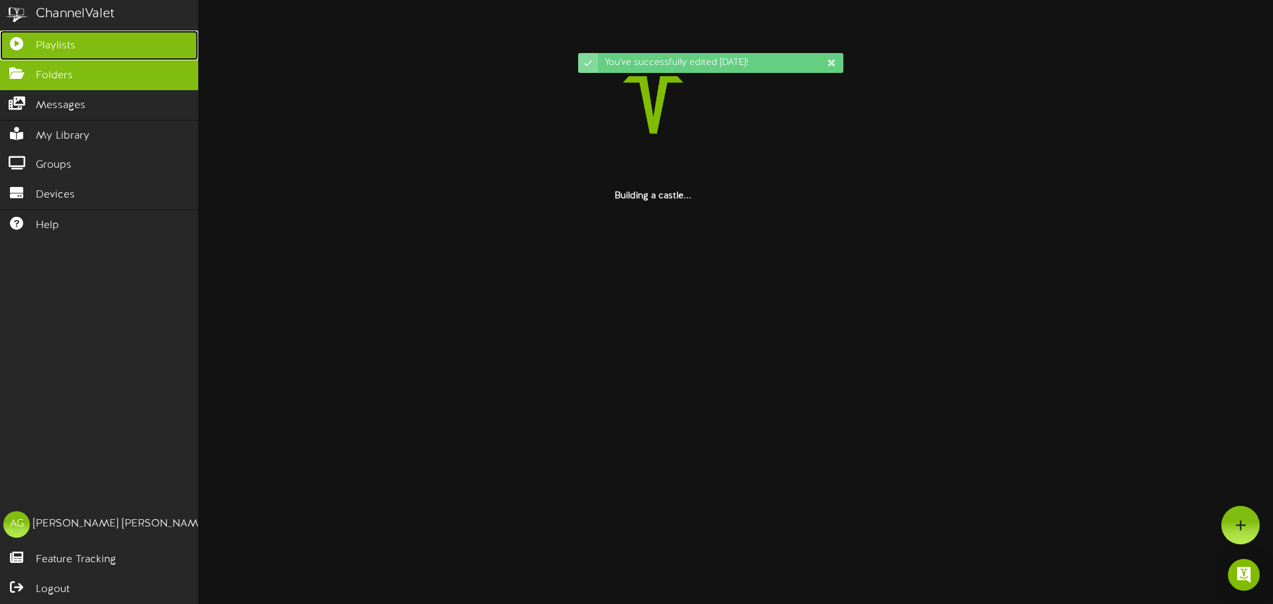
click at [27, 48] on link "Playlists" at bounding box center [99, 46] width 198 height 30
